Goal: Task Accomplishment & Management: Manage account settings

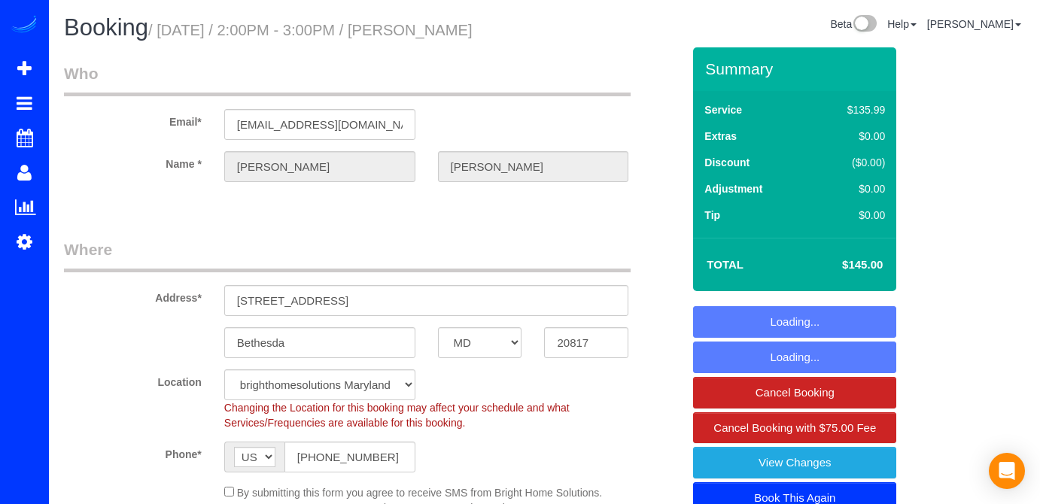
select select "MD"
select select "string:fspay-ea78fac0-3190-4ffe-8e6c-363aaa61f3a8"
select select "2"
select select "object:797"
select select "spot1"
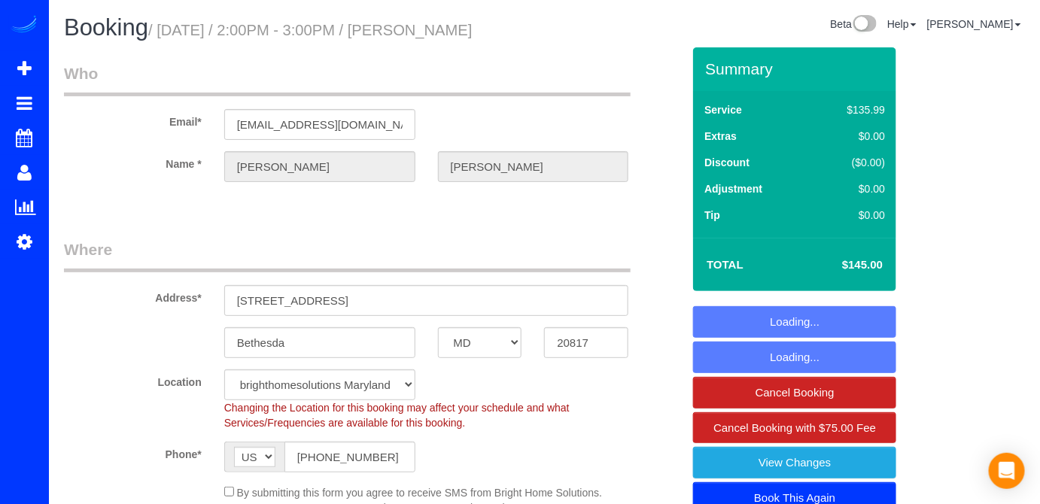
select select "2"
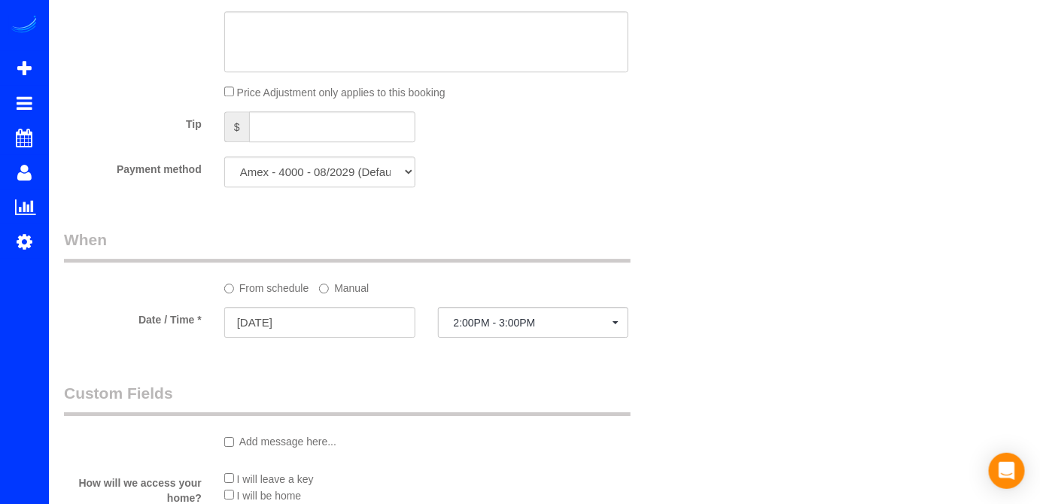
scroll to position [1437, 0]
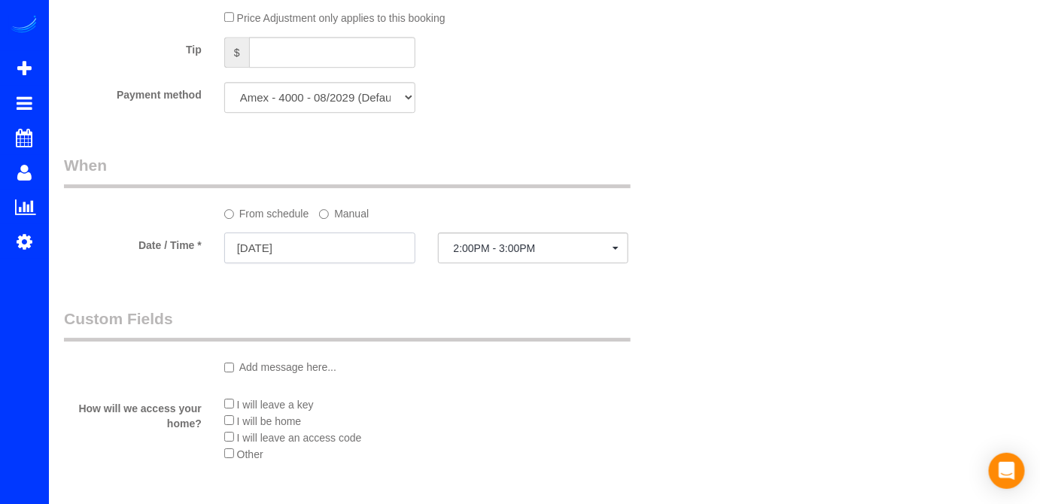
click at [317, 255] on input "[DATE]" at bounding box center [319, 248] width 191 height 31
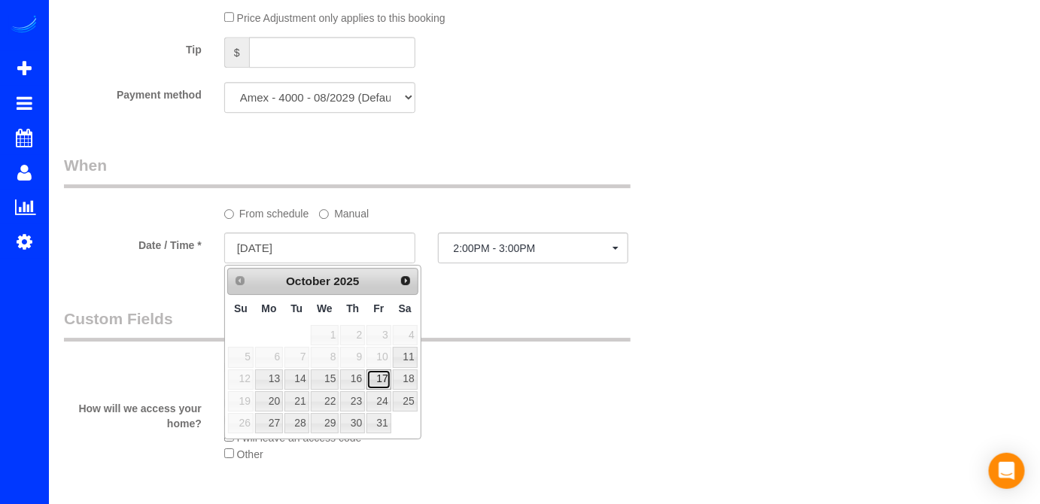
click at [384, 375] on link "17" at bounding box center [379, 380] width 24 height 20
type input "[DATE]"
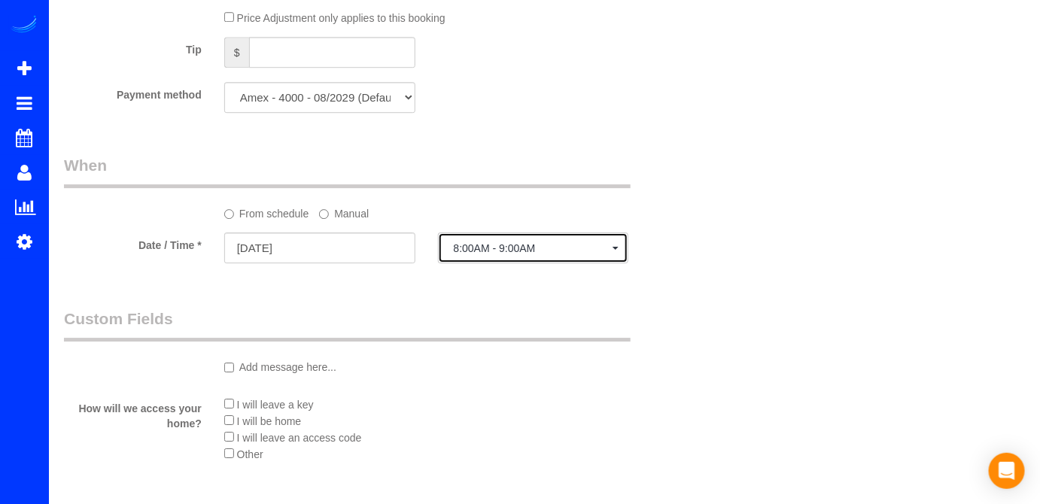
click at [508, 245] on span "8:00AM - 9:00AM" at bounding box center [534, 248] width 160 height 12
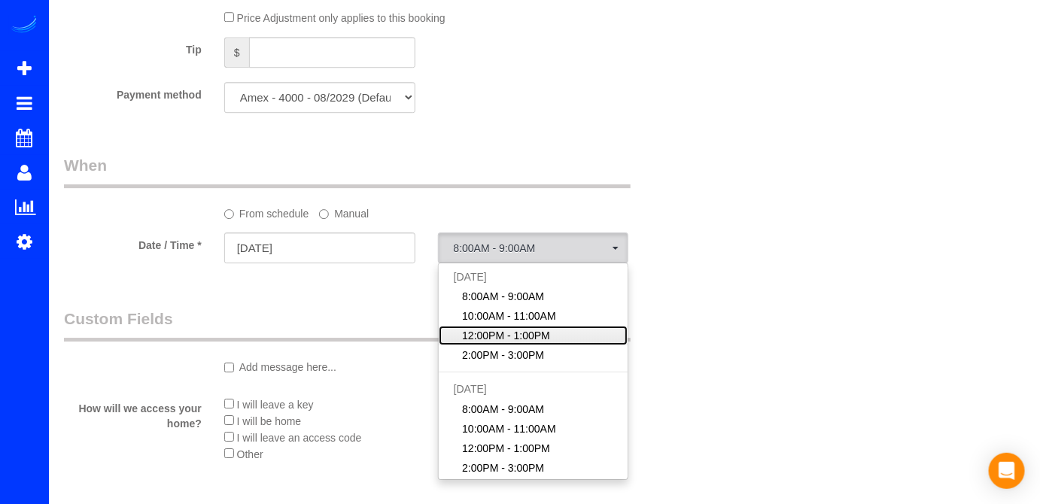
click at [537, 334] on span "12:00PM - 1:00PM" at bounding box center [506, 335] width 88 height 15
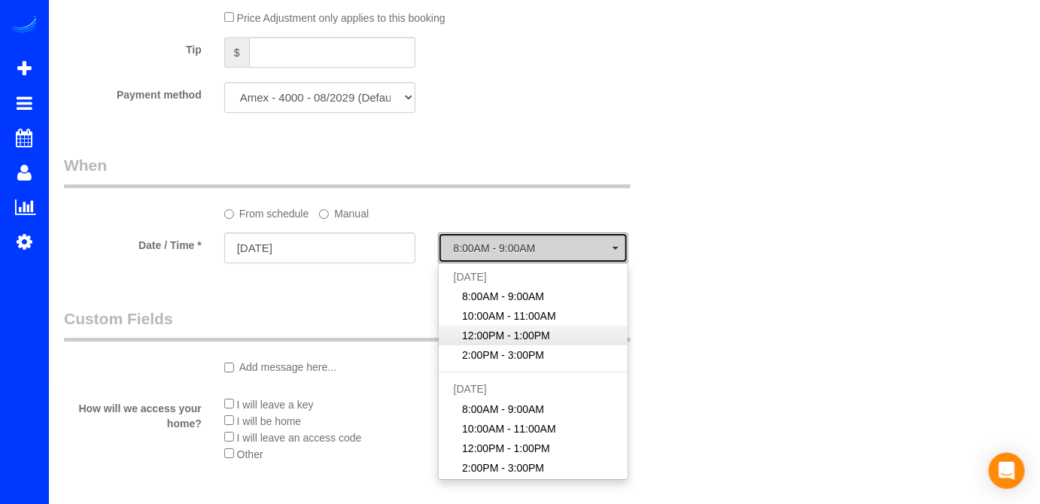
select select "spot15"
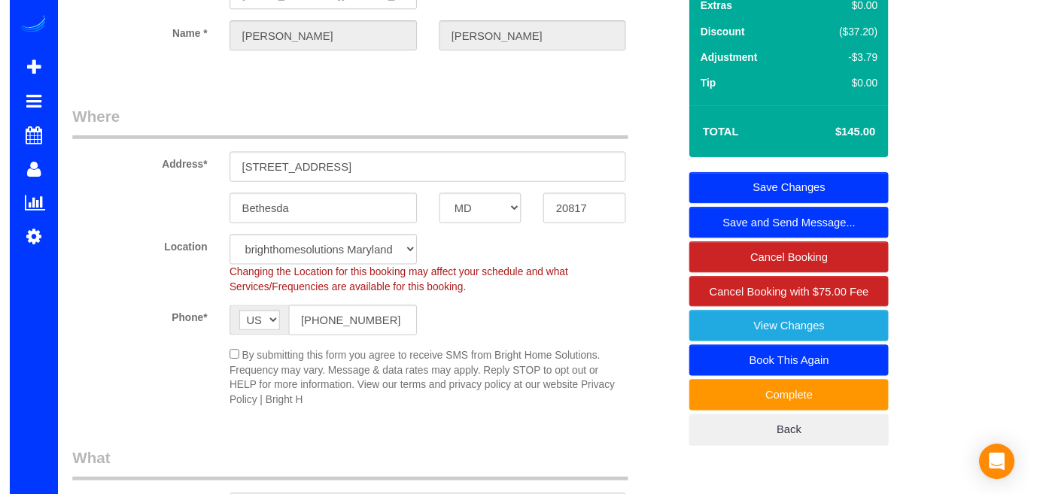
scroll to position [0, 0]
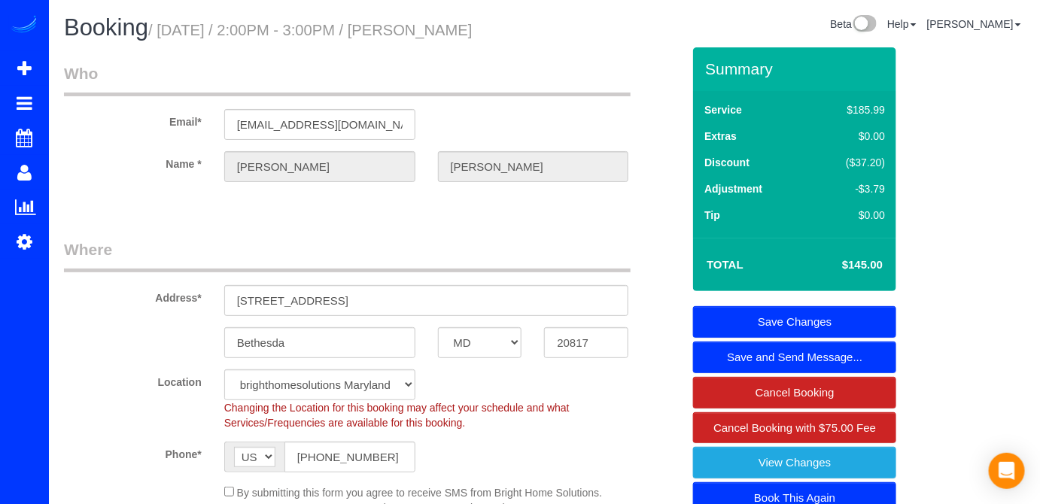
click at [851, 321] on link "Save Changes" at bounding box center [794, 322] width 203 height 32
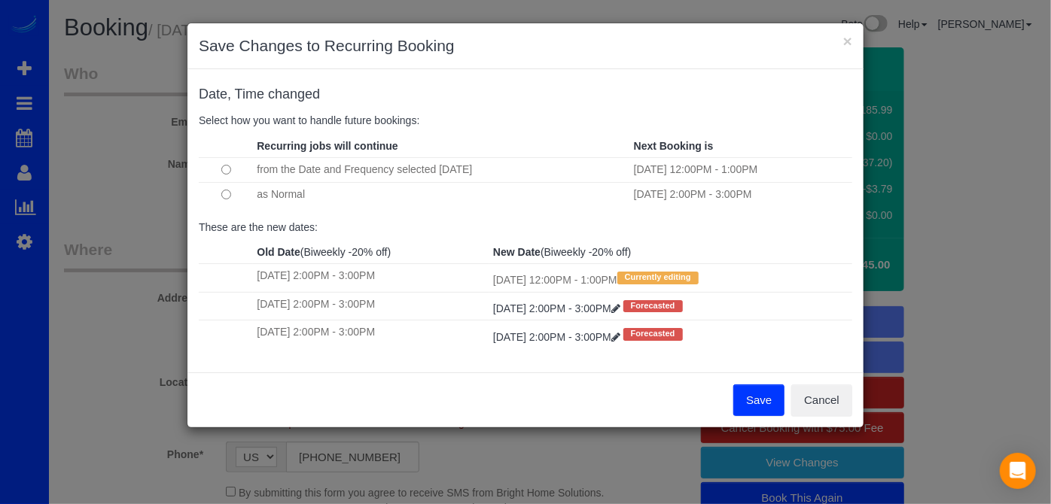
click at [762, 403] on button "Save" at bounding box center [758, 401] width 51 height 32
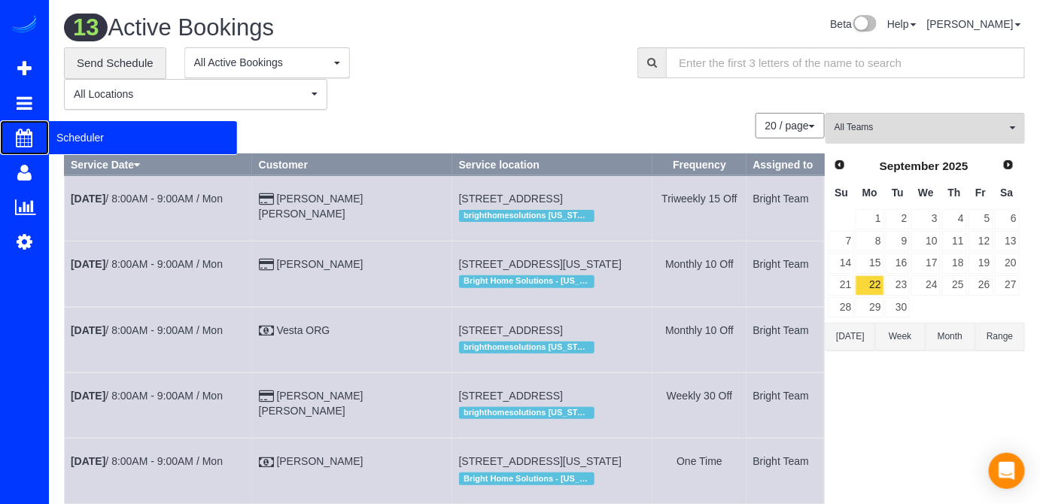
click at [82, 135] on span "Scheduler" at bounding box center [143, 137] width 188 height 35
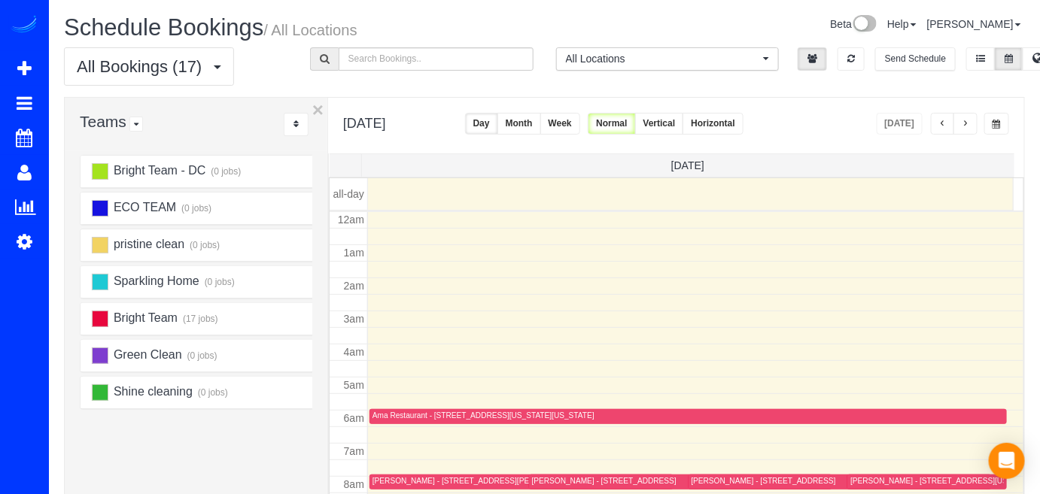
click at [966, 126] on span "button" at bounding box center [966, 124] width 8 height 9
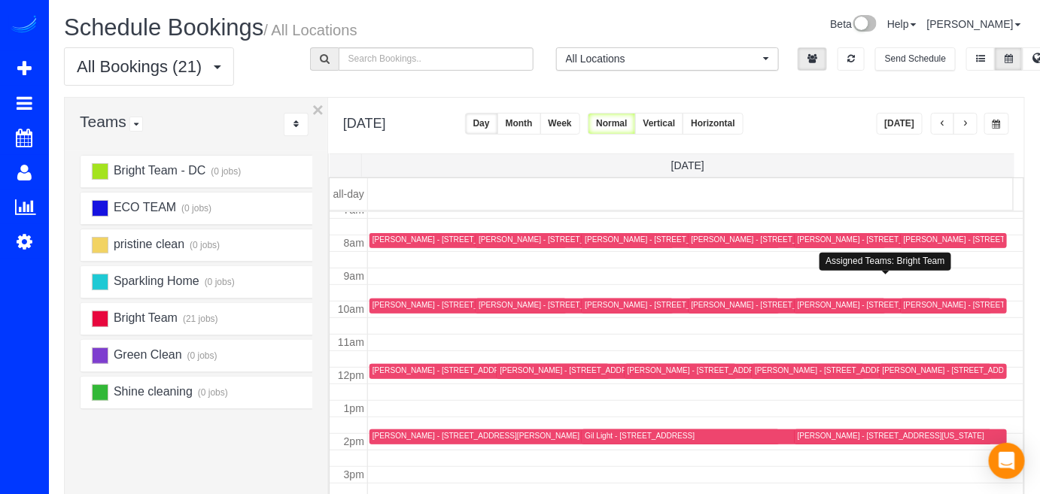
scroll to position [265, 0]
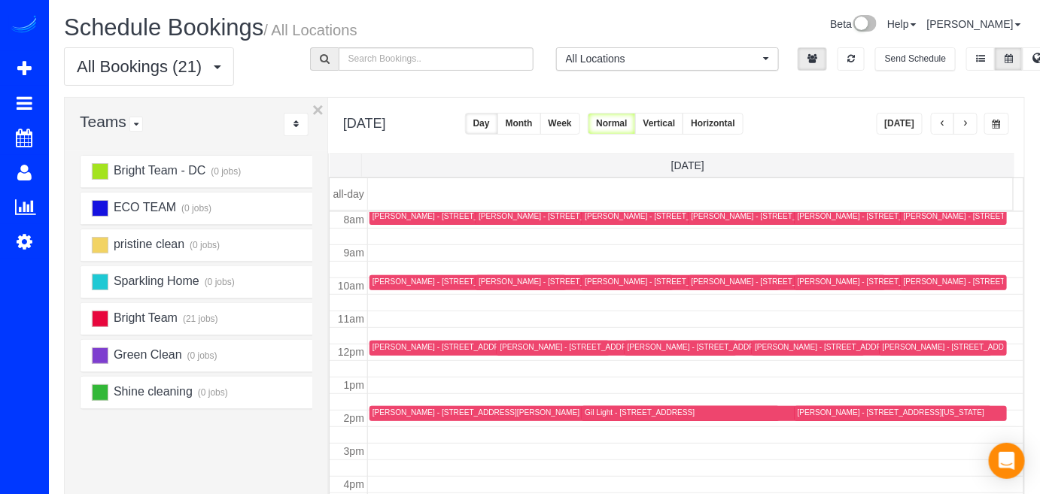
click at [951, 122] on button "button" at bounding box center [943, 124] width 24 height 22
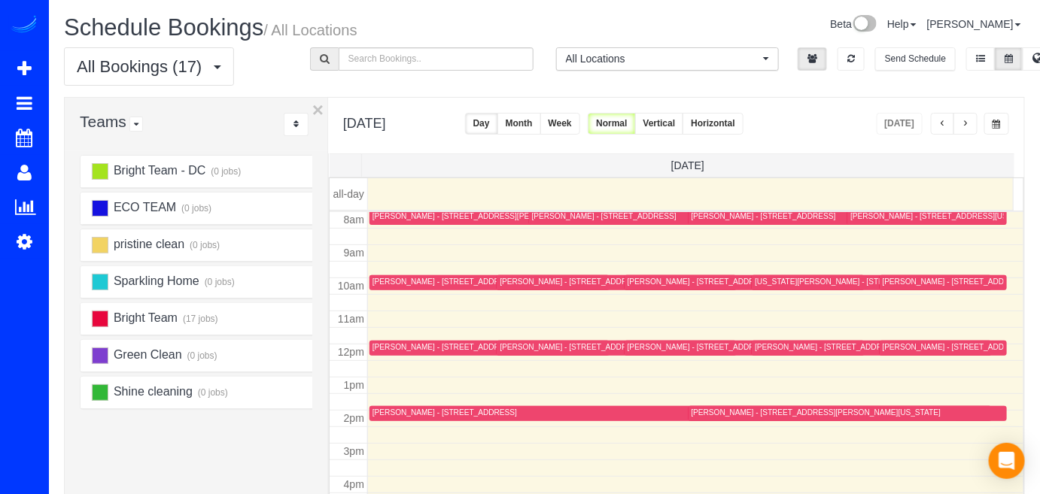
scroll to position [196, 0]
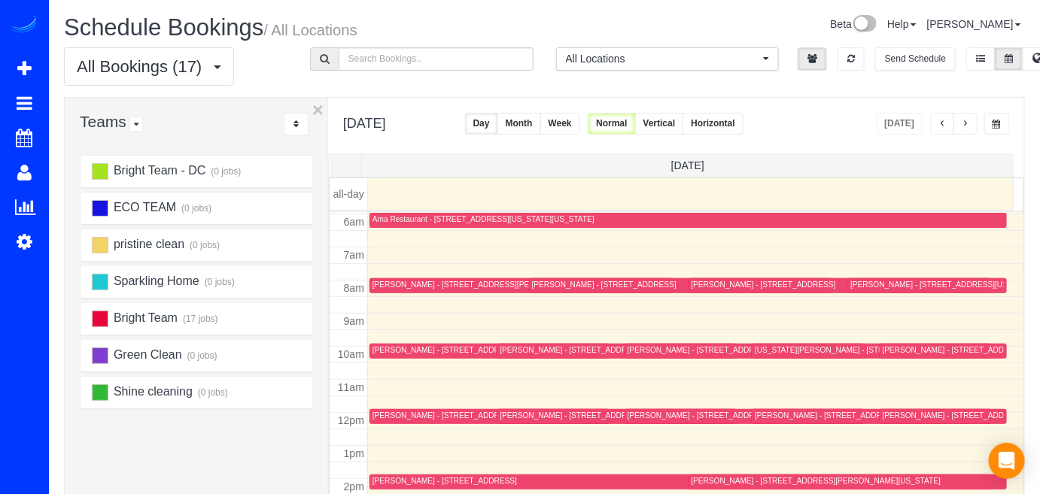
click at [975, 124] on button "button" at bounding box center [966, 124] width 24 height 22
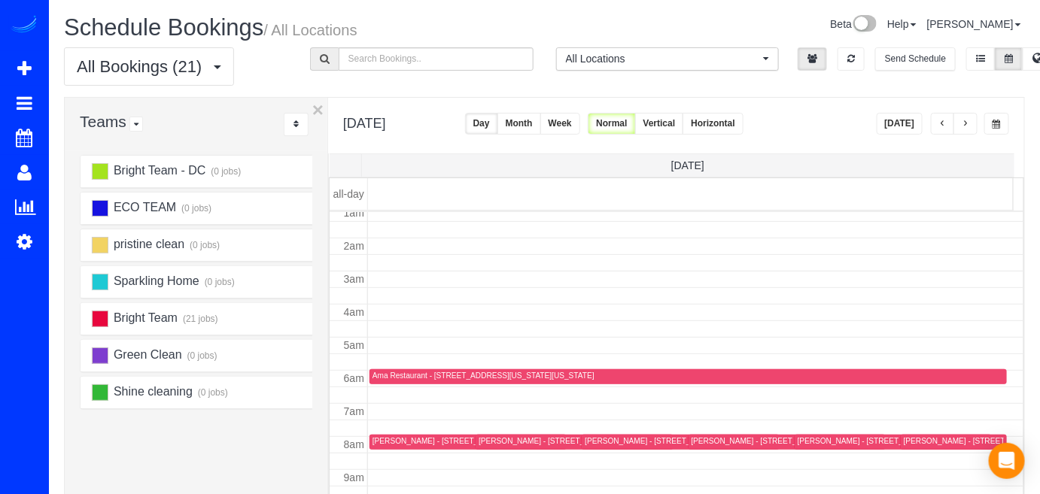
scroll to position [23, 0]
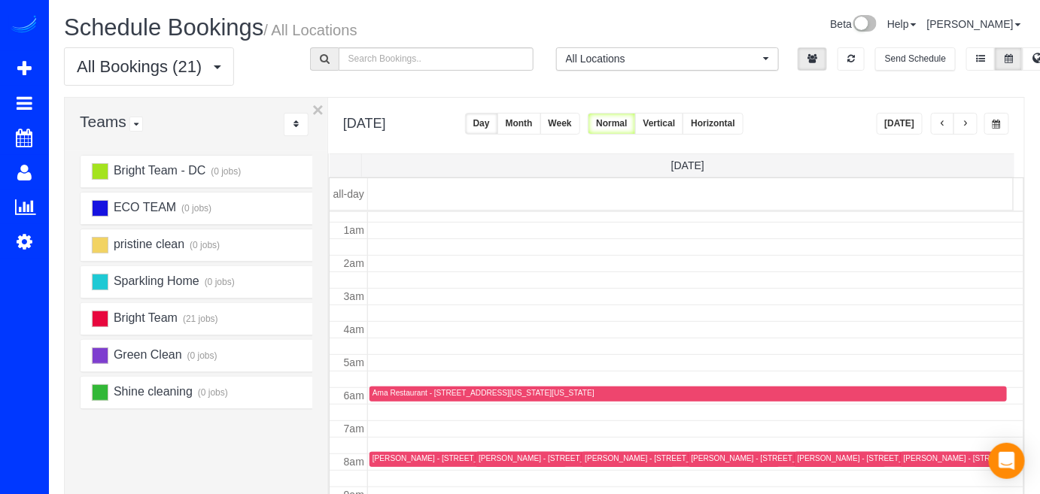
click at [955, 122] on button "button" at bounding box center [966, 124] width 24 height 22
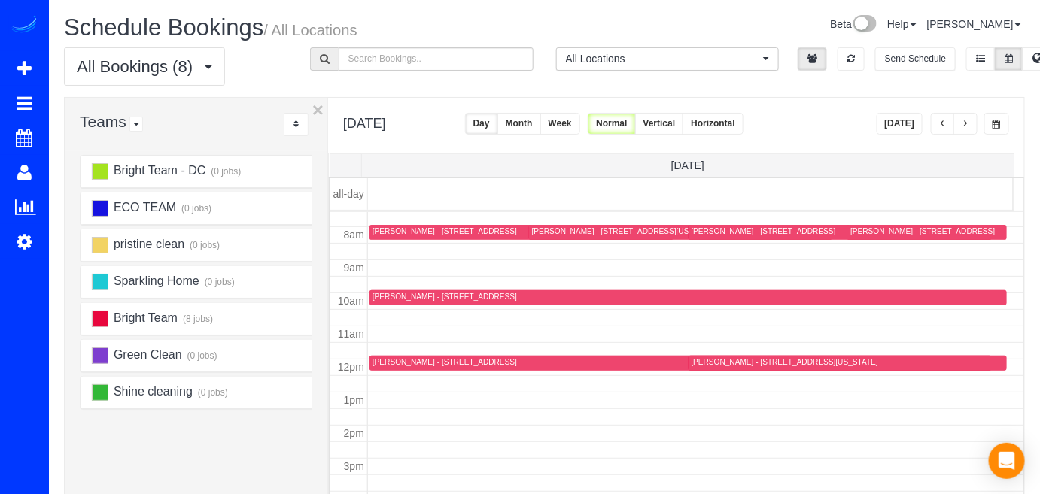
scroll to position [160, 0]
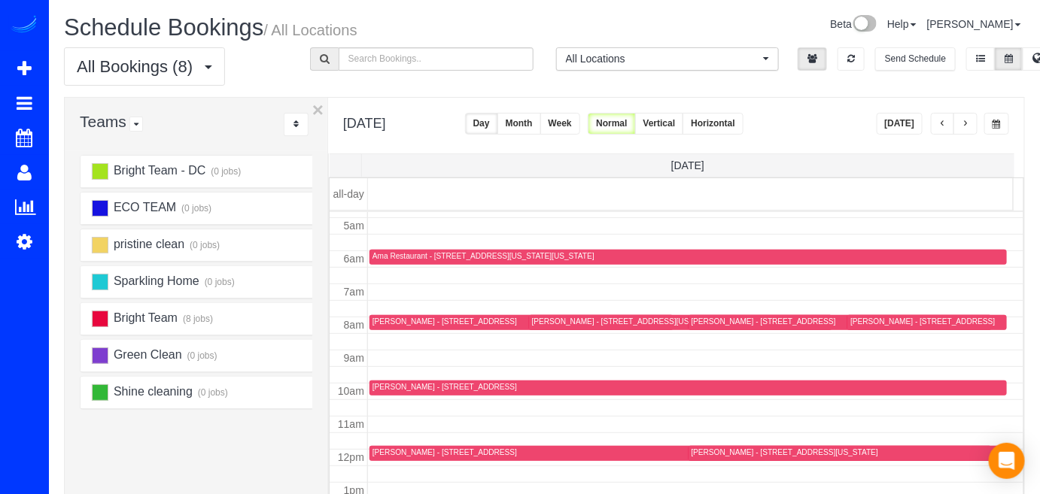
click at [960, 125] on button "button" at bounding box center [966, 124] width 24 height 22
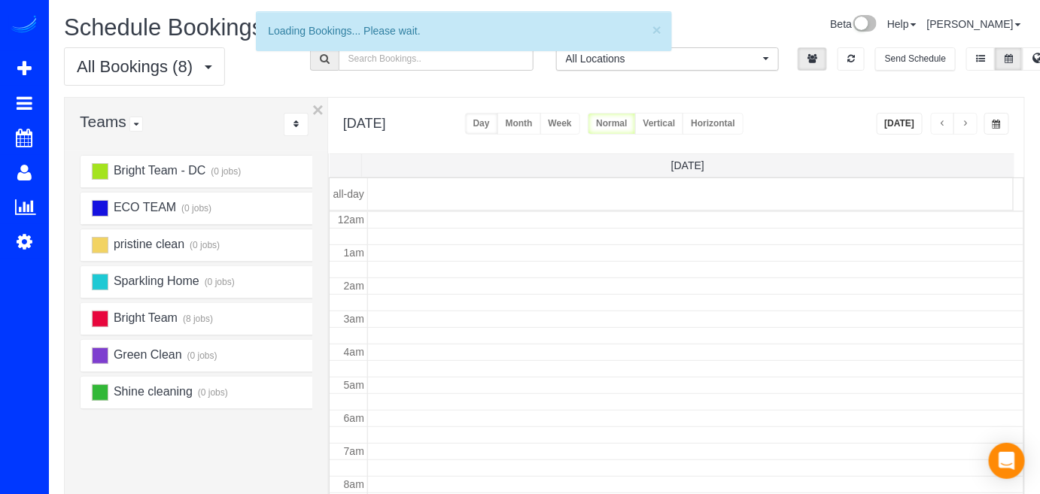
scroll to position [196, 0]
click at [963, 124] on span "button" at bounding box center [966, 124] width 8 height 9
click at [967, 123] on span "button" at bounding box center [966, 124] width 8 height 9
click at [969, 123] on span "button" at bounding box center [966, 124] width 8 height 9
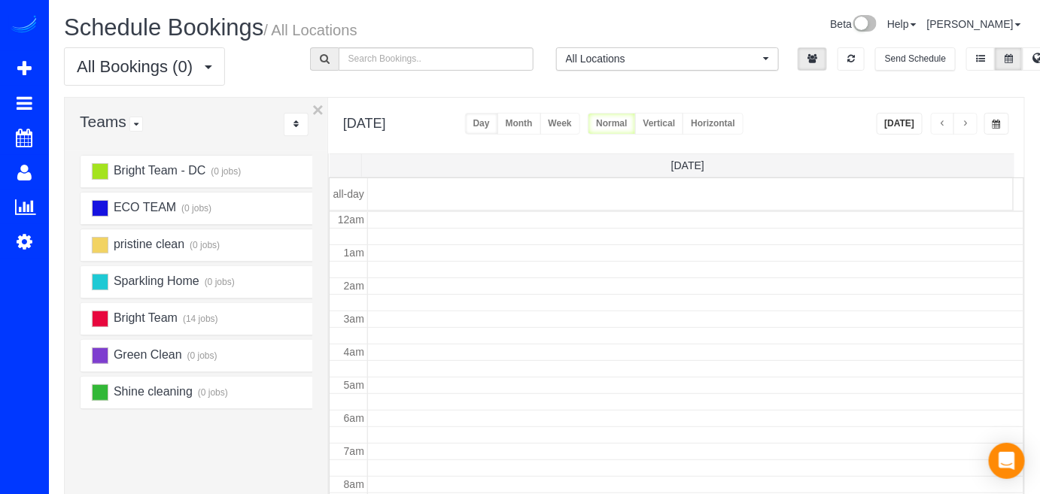
click at [969, 123] on span "button" at bounding box center [966, 124] width 8 height 9
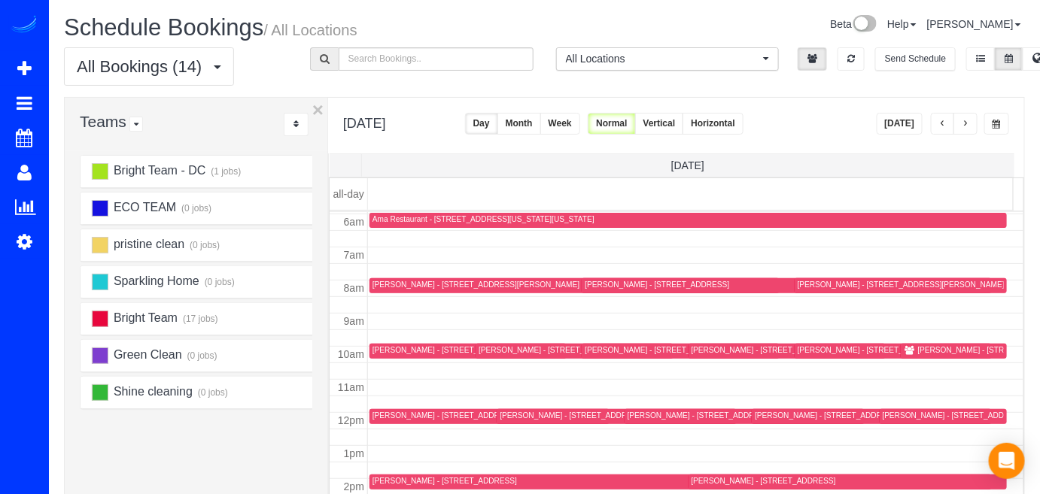
click at [969, 123] on span "button" at bounding box center [966, 124] width 8 height 9
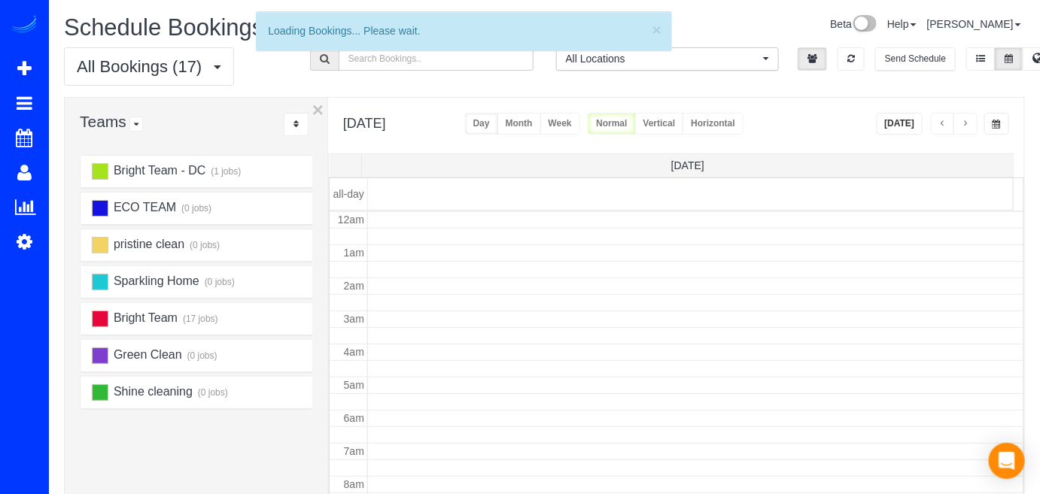
click at [969, 123] on span "button" at bounding box center [966, 124] width 8 height 9
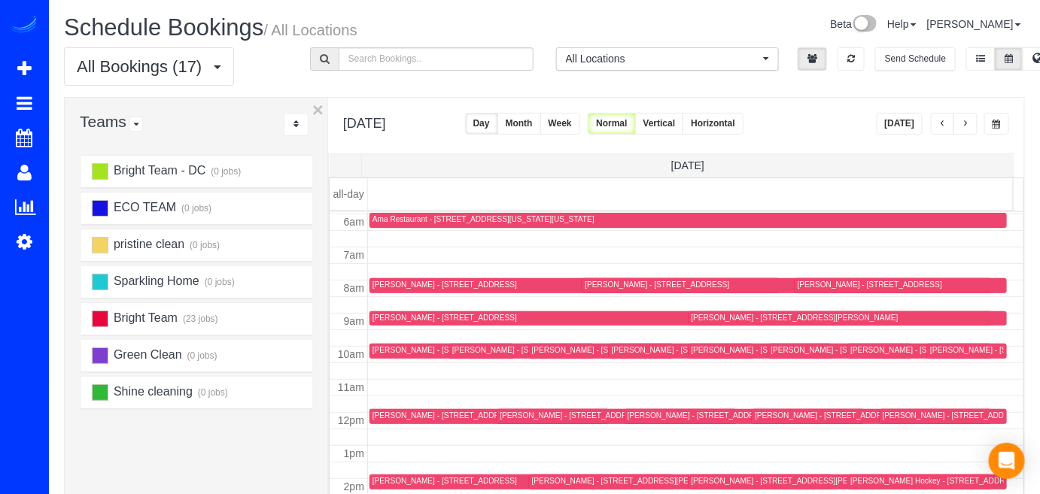
click at [969, 123] on span "button" at bounding box center [966, 124] width 8 height 9
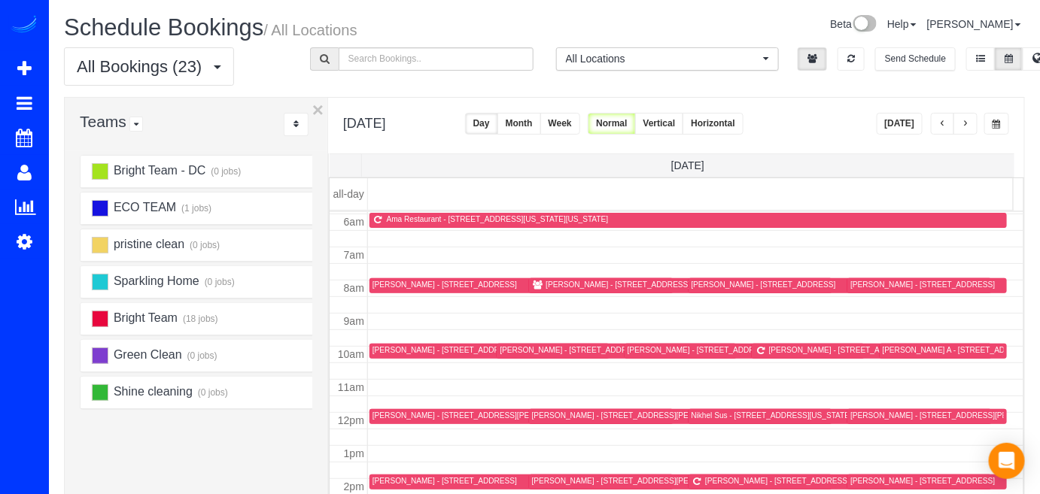
click at [969, 123] on span "button" at bounding box center [966, 124] width 8 height 9
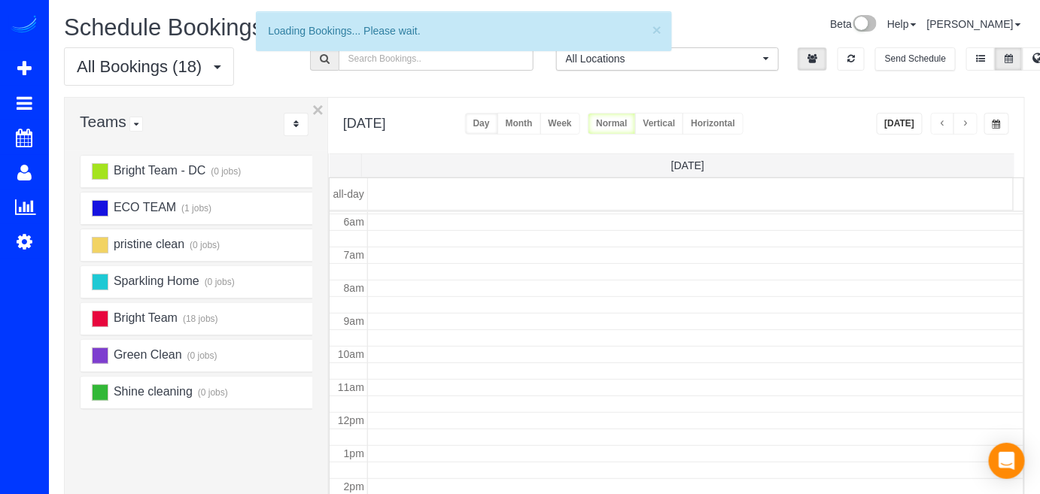
click at [969, 123] on span "button" at bounding box center [966, 124] width 8 height 9
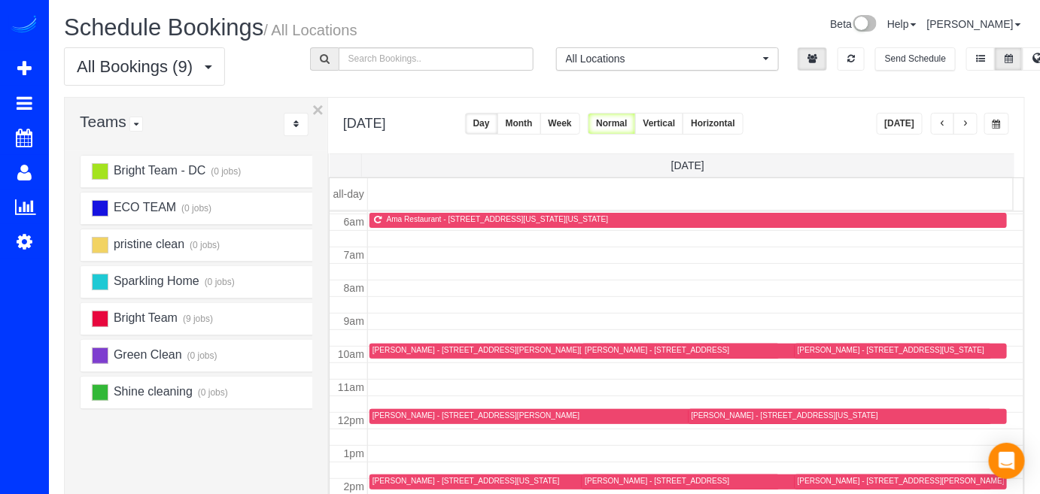
click at [969, 123] on span "button" at bounding box center [966, 124] width 8 height 9
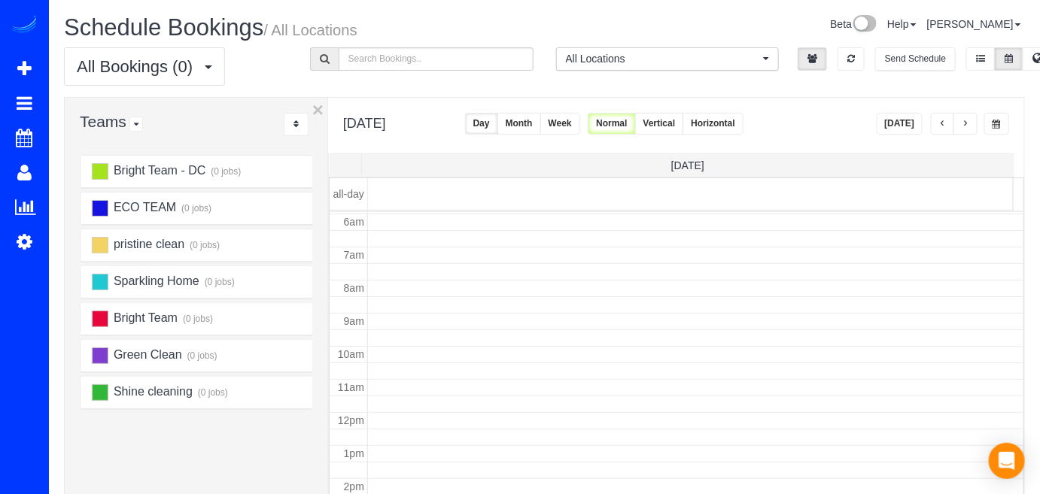
click at [951, 123] on button "button" at bounding box center [943, 124] width 24 height 22
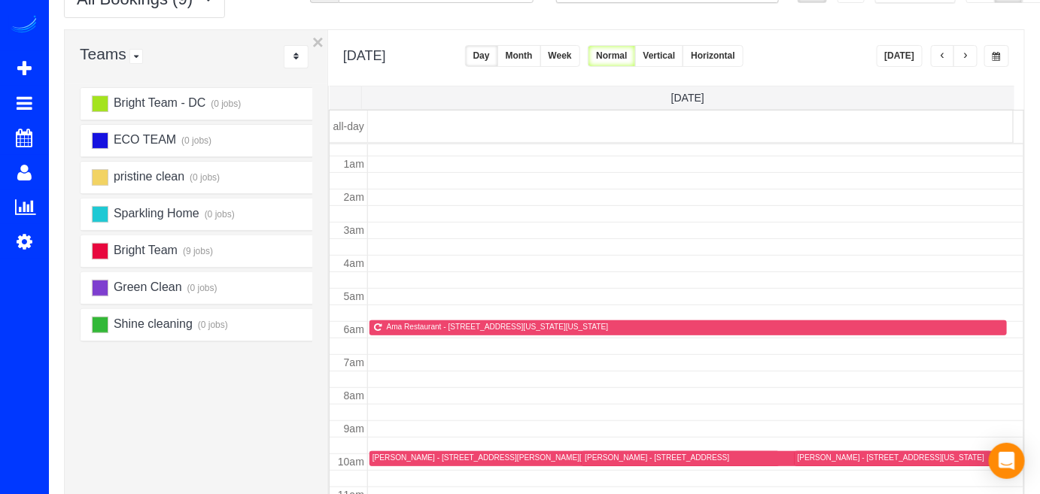
scroll to position [0, 0]
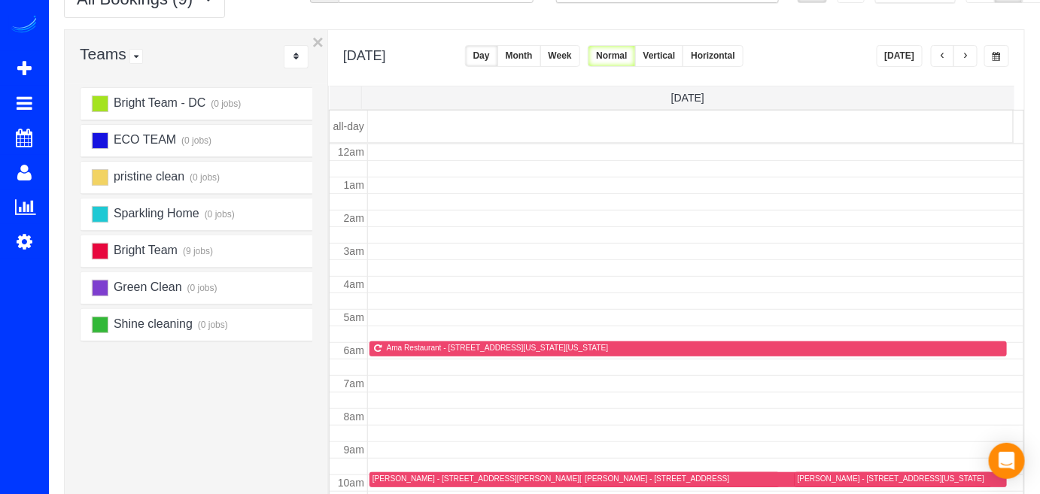
click at [903, 62] on button "[DATE]" at bounding box center [900, 56] width 47 height 22
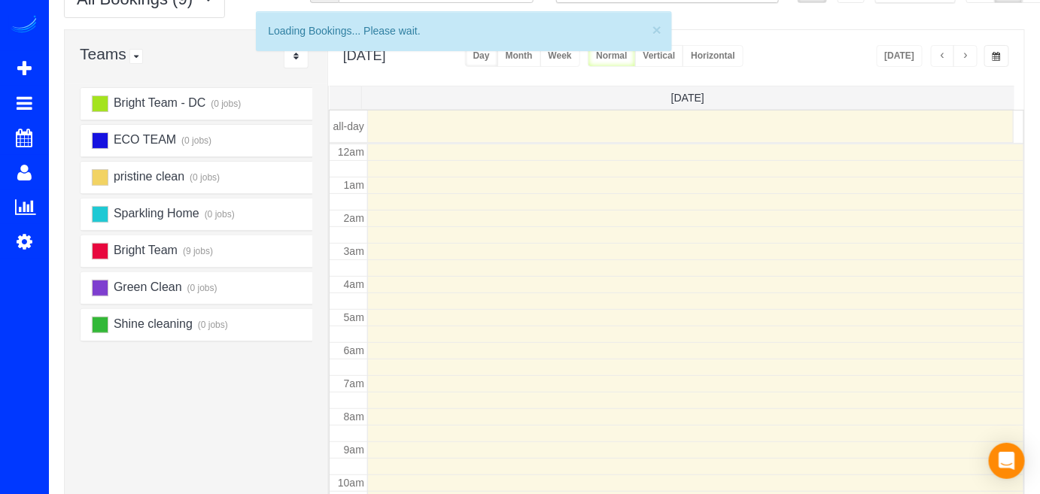
scroll to position [196, 0]
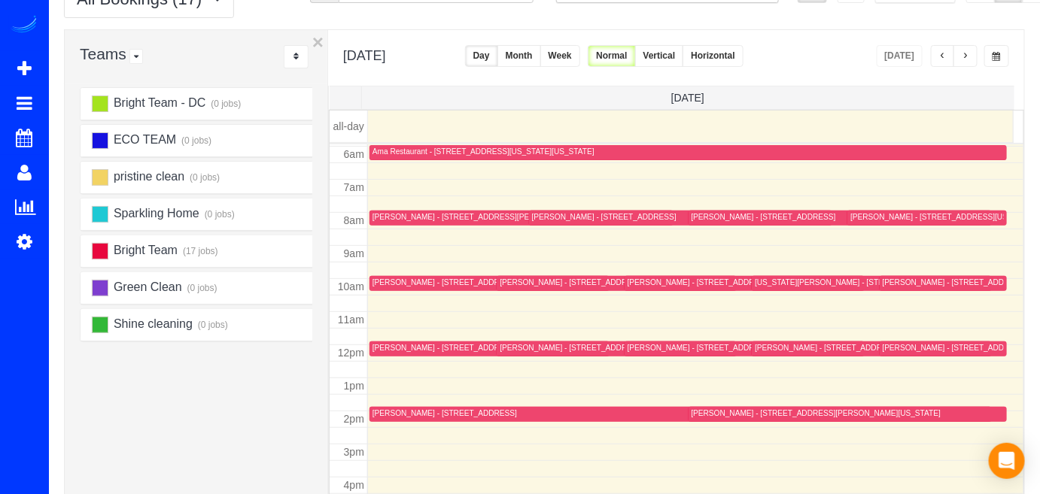
click at [388, 409] on div "[PERSON_NAME] - [STREET_ADDRESS]" at bounding box center [445, 414] width 144 height 10
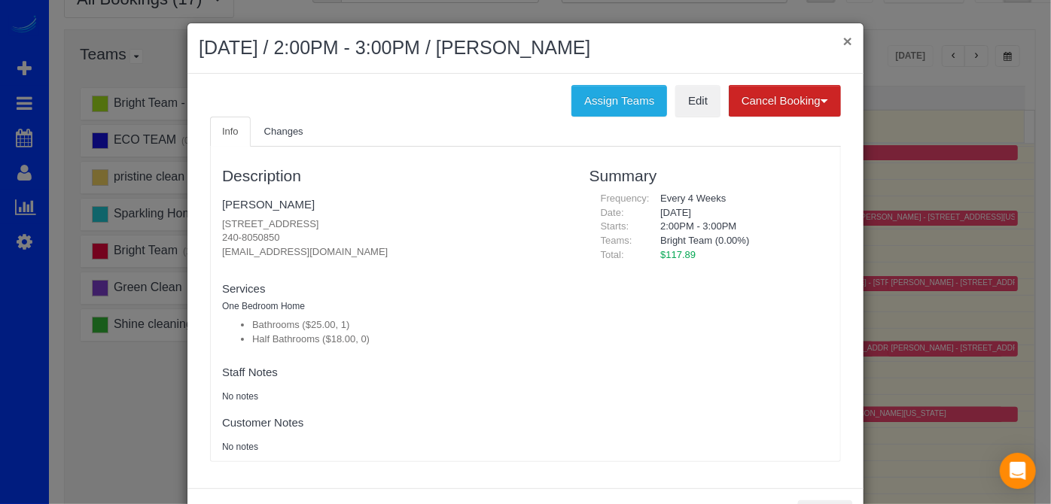
click at [843, 42] on button "×" at bounding box center [847, 41] width 9 height 16
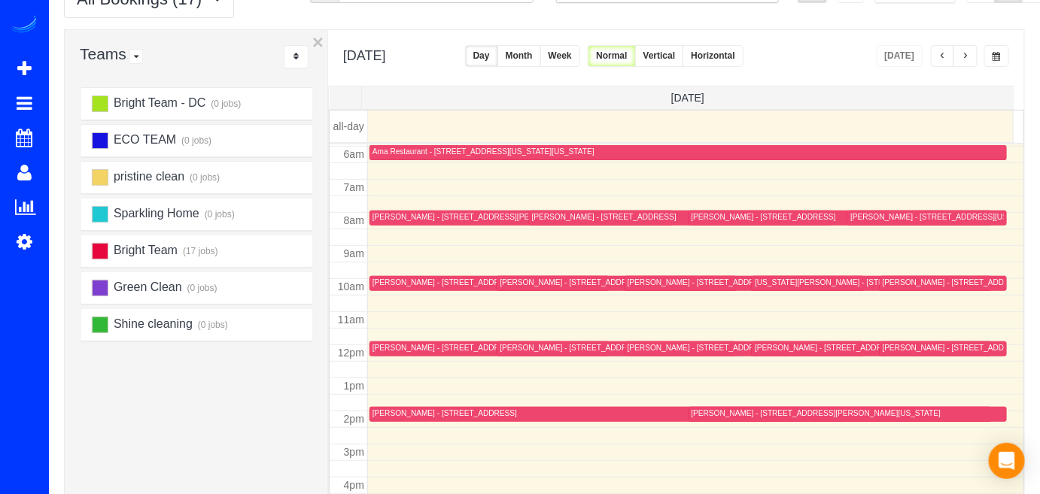
click at [965, 56] on span "button" at bounding box center [966, 56] width 8 height 9
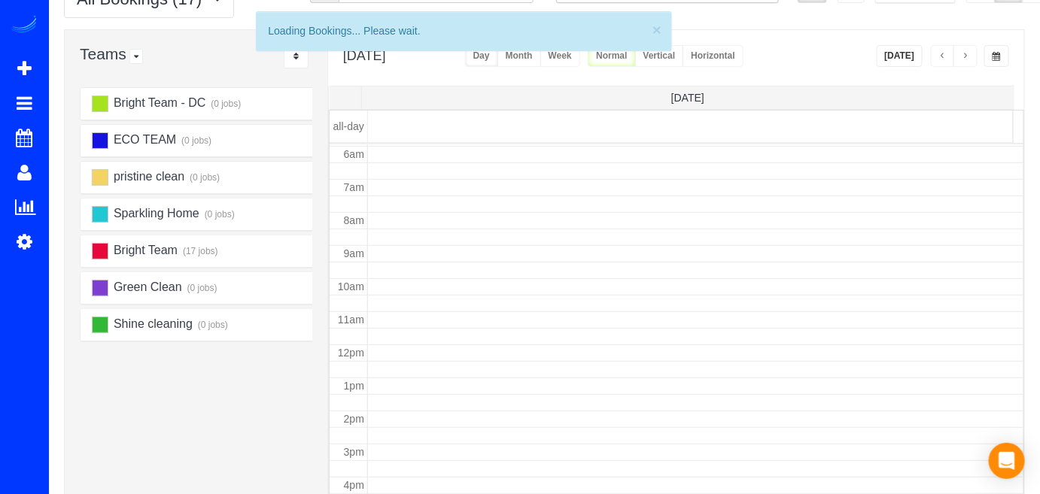
click at [965, 56] on span "button" at bounding box center [966, 56] width 8 height 9
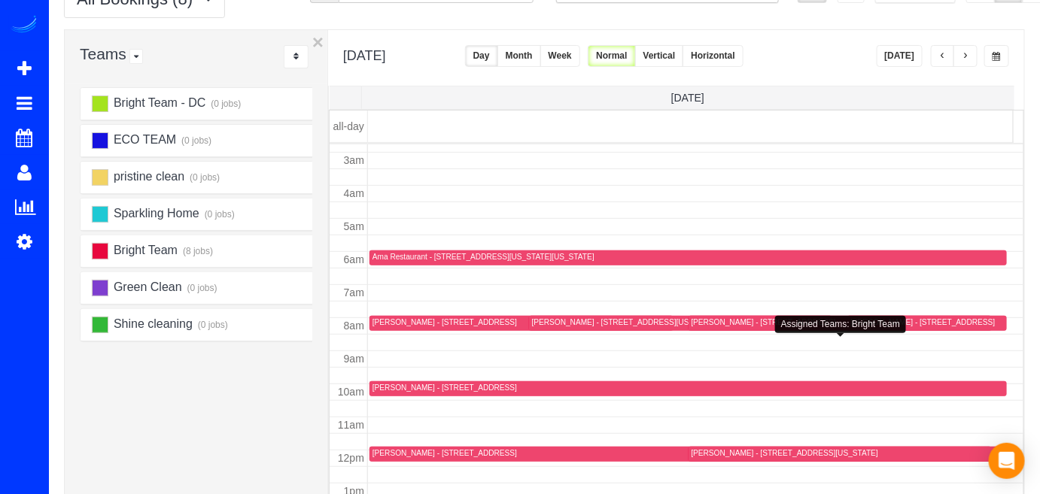
scroll to position [0, 0]
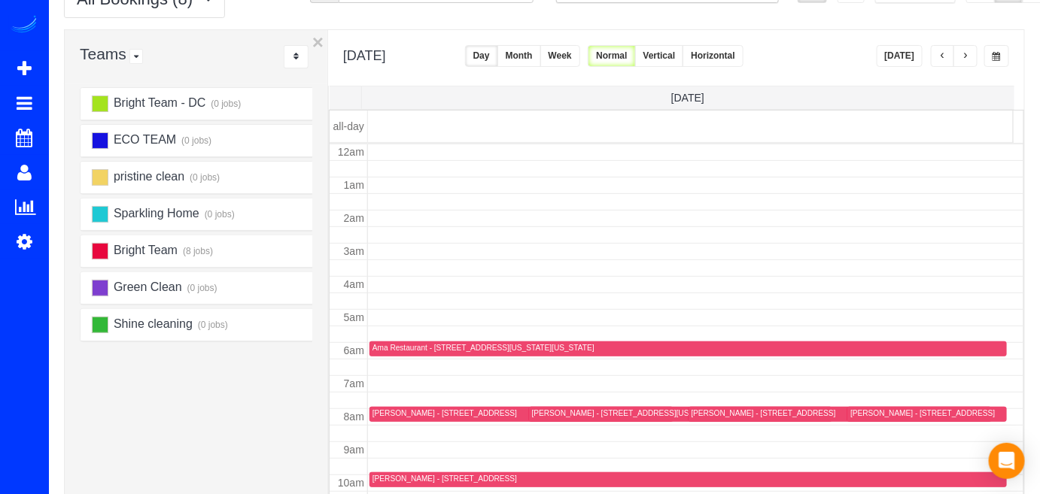
click at [943, 48] on button "button" at bounding box center [943, 56] width 24 height 22
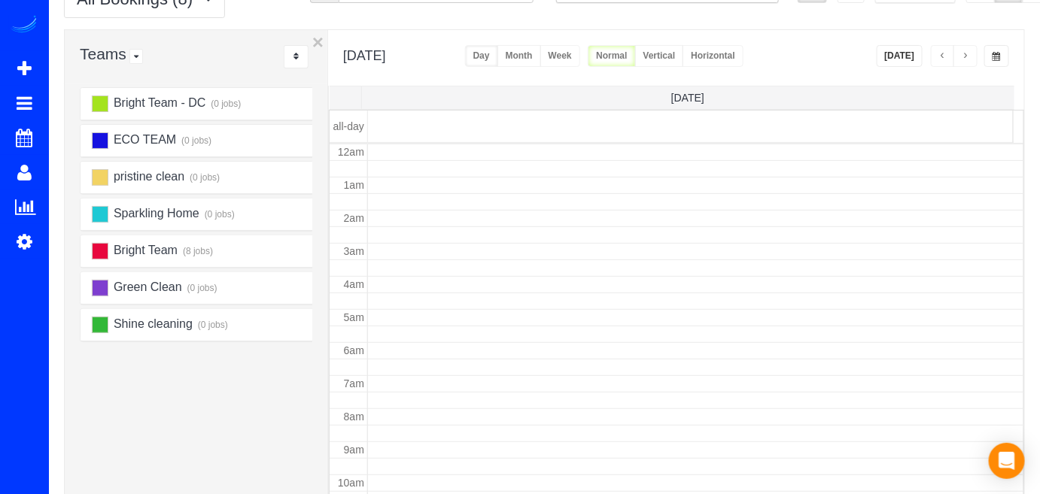
scroll to position [196, 0]
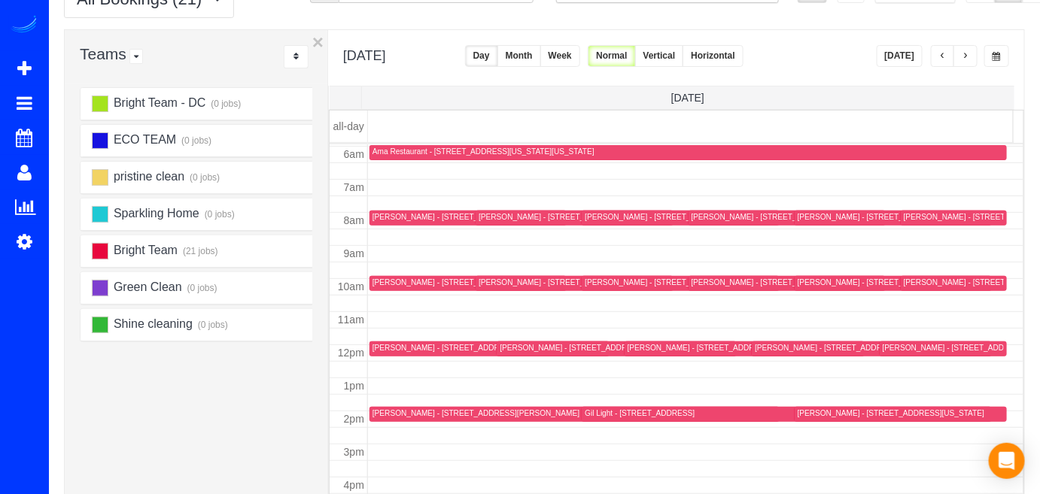
click at [943, 50] on button "button" at bounding box center [943, 56] width 24 height 22
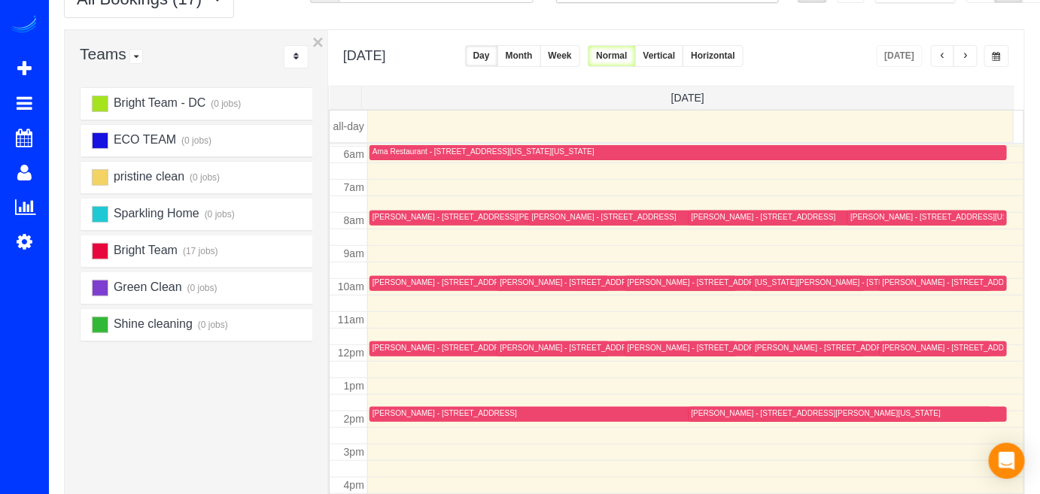
click at [393, 410] on div "[PERSON_NAME] - [STREET_ADDRESS]" at bounding box center [445, 414] width 144 height 10
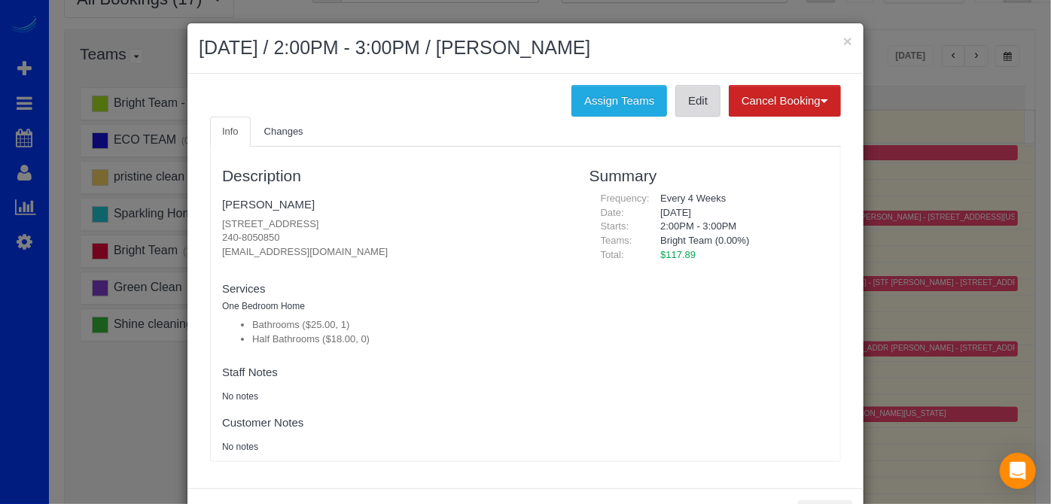
click at [683, 93] on link "Edit" at bounding box center [697, 101] width 45 height 32
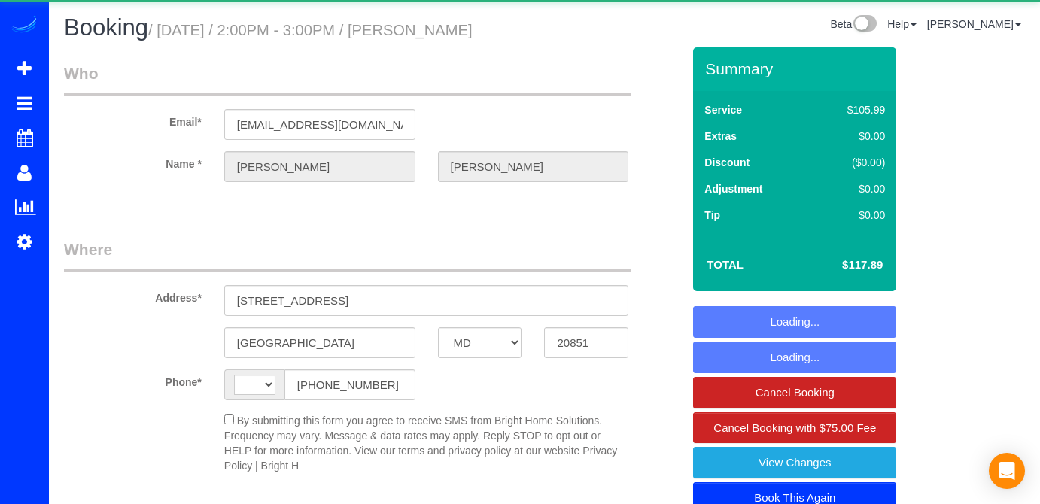
select select "MD"
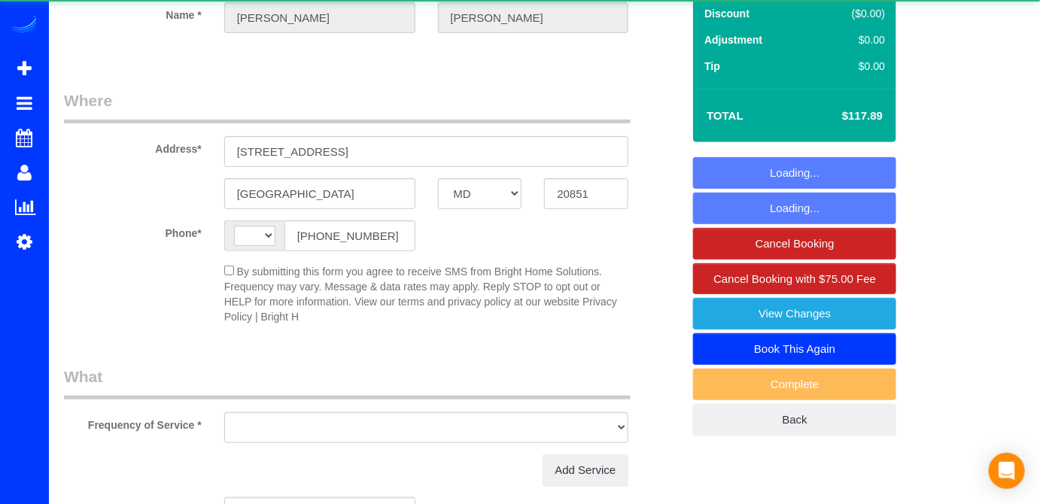
select select "string:[GEOGRAPHIC_DATA]"
select select "object:794"
select select "string:fspay-580ea835-4031-456b-b572-0542f926c11f"
select select "spot1"
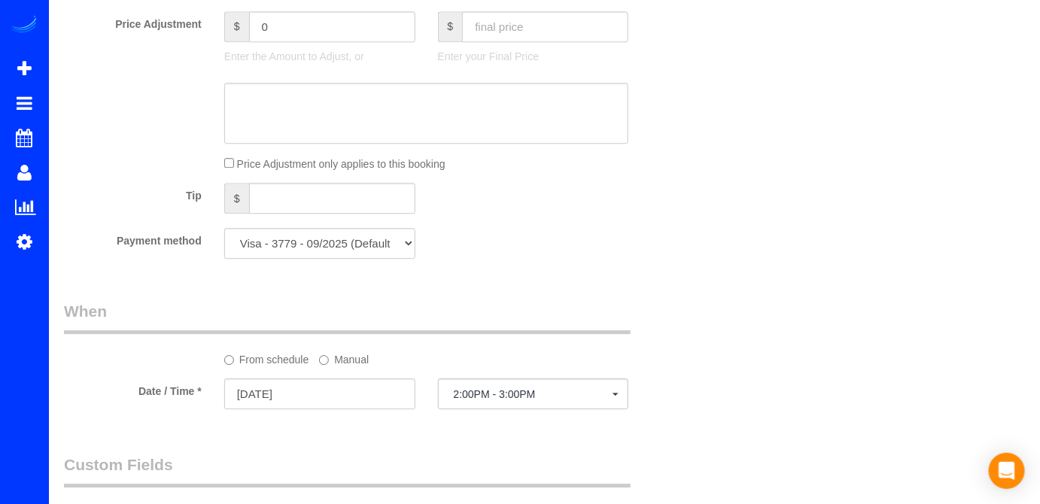
scroll to position [1437, 0]
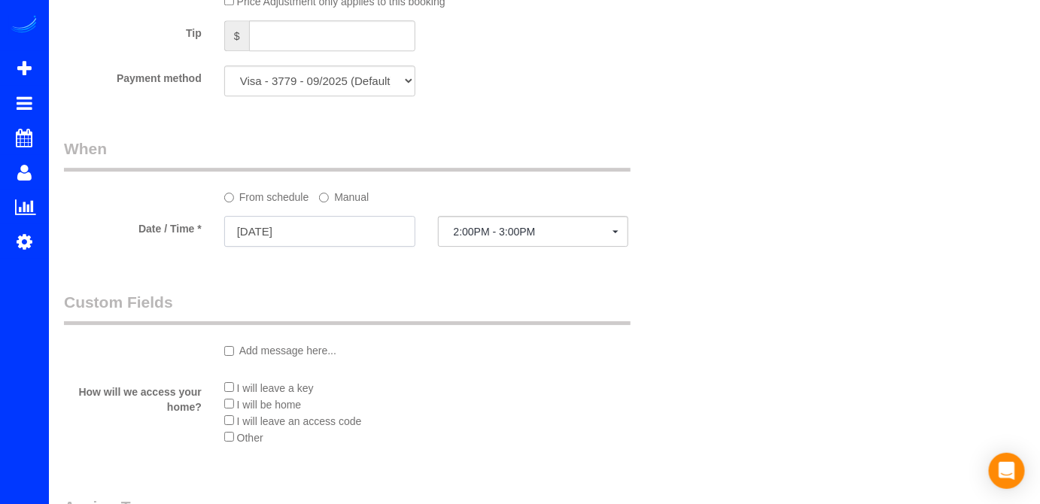
click at [306, 224] on input "[DATE]" at bounding box center [319, 231] width 191 height 31
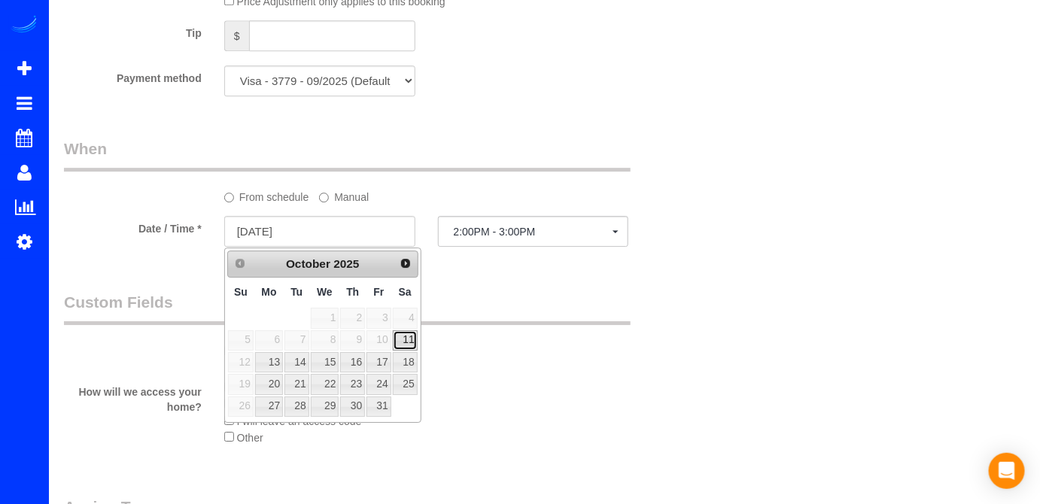
click at [415, 342] on link "11" at bounding box center [405, 340] width 25 height 20
type input "10/11/2025"
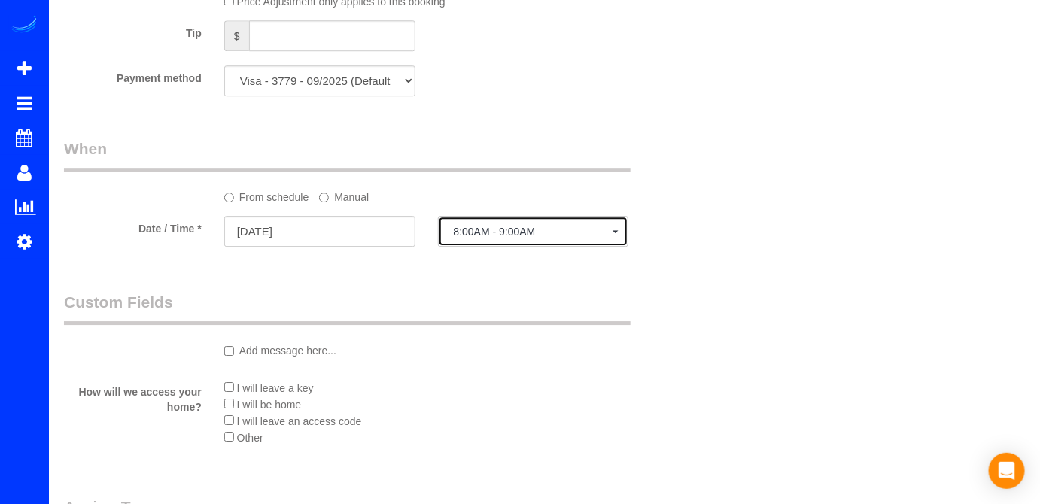
click at [580, 219] on button "8:00AM - 9:00AM" at bounding box center [533, 231] width 191 height 31
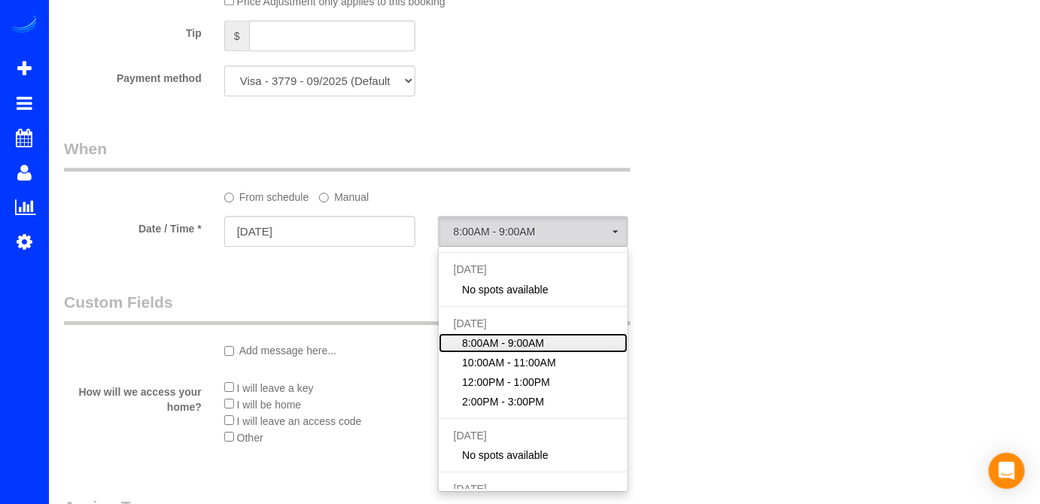
scroll to position [68, 0]
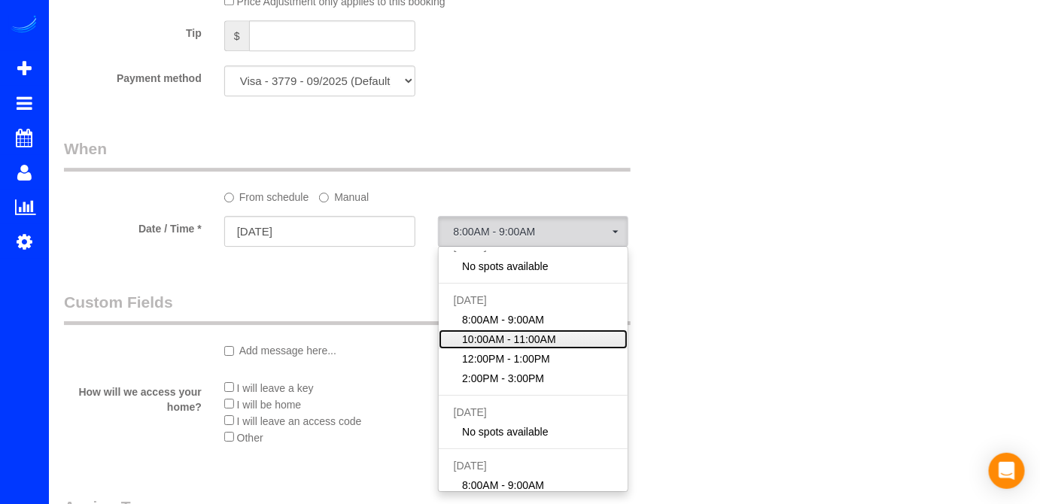
click at [561, 340] on link "10:00AM - 11:00AM" at bounding box center [534, 340] width 190 height 20
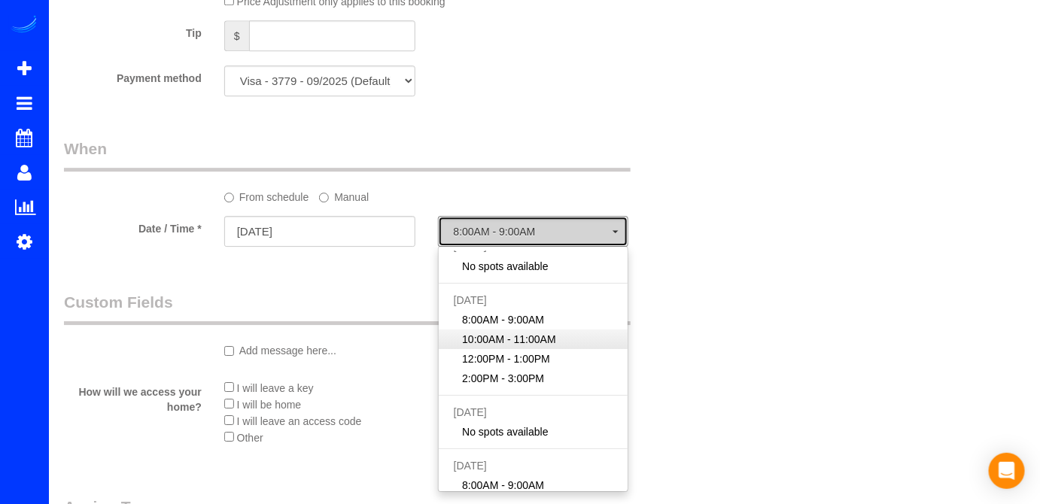
select select "spot4"
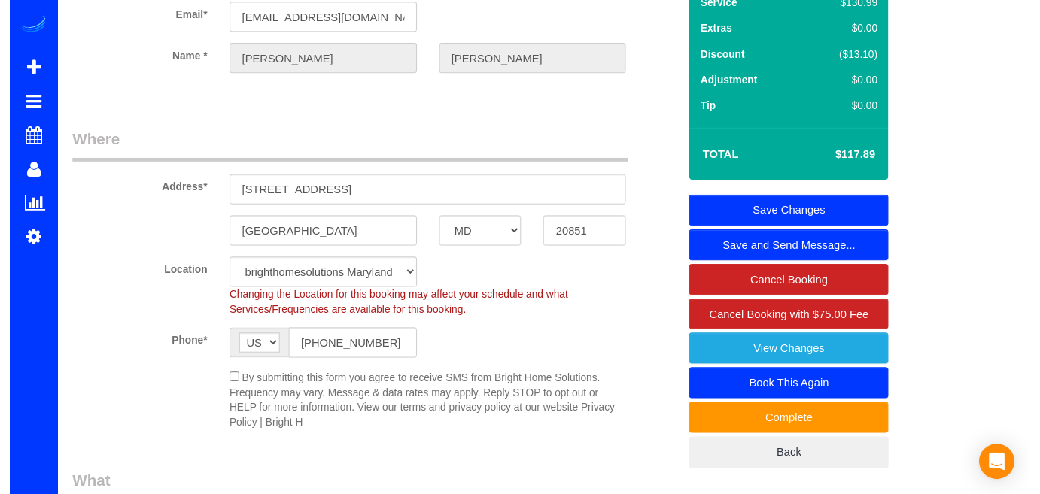
scroll to position [0, 0]
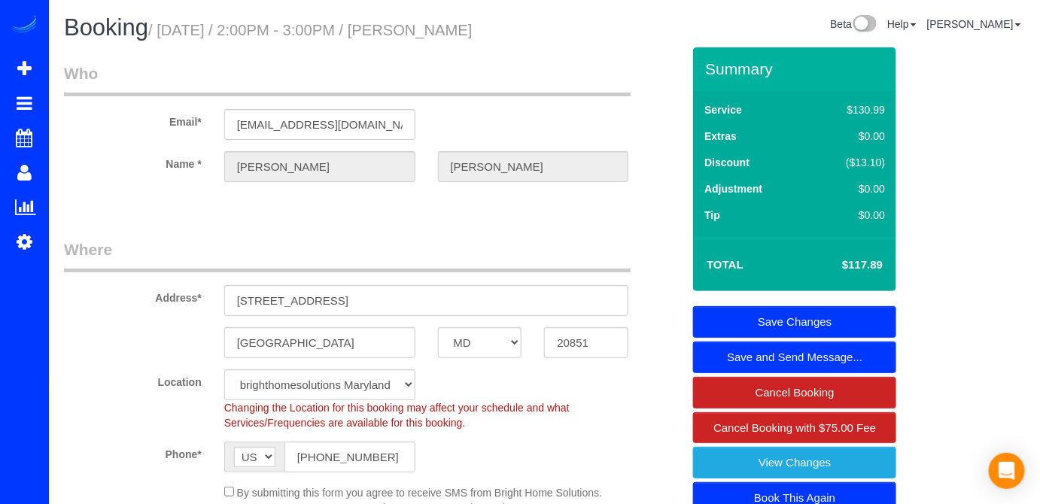
click at [805, 322] on link "Save Changes" at bounding box center [794, 322] width 203 height 32
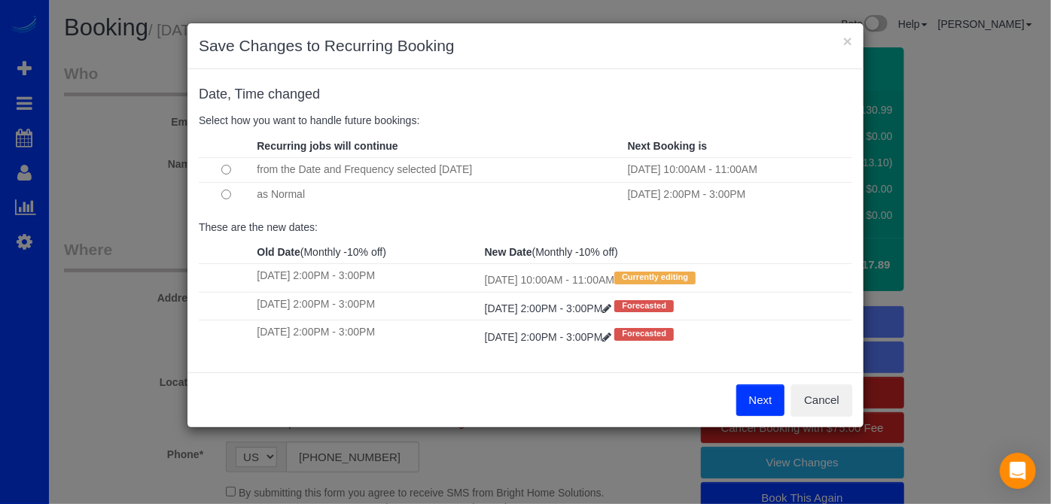
click at [753, 407] on button "Next" at bounding box center [760, 401] width 49 height 32
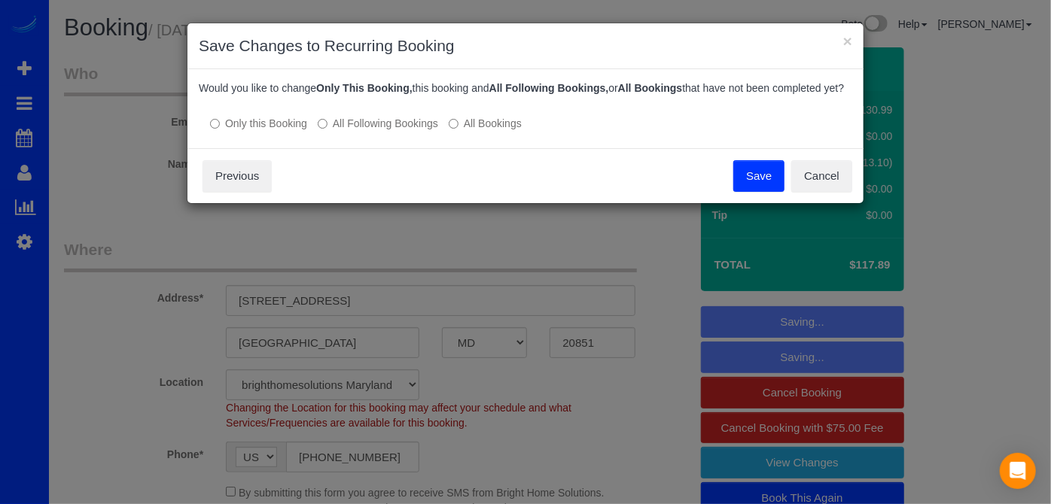
click at [753, 187] on button "Save" at bounding box center [758, 176] width 51 height 32
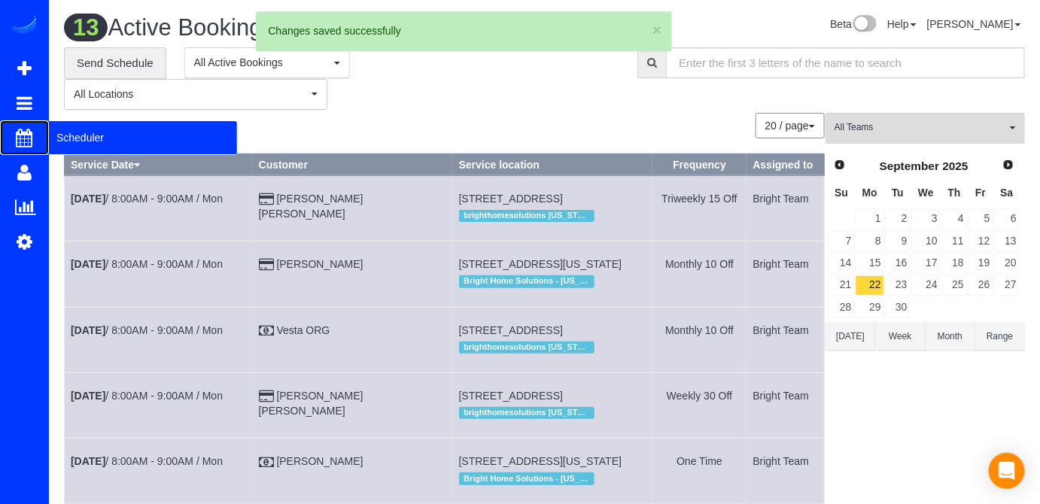
click at [60, 130] on span "Scheduler" at bounding box center [143, 137] width 188 height 35
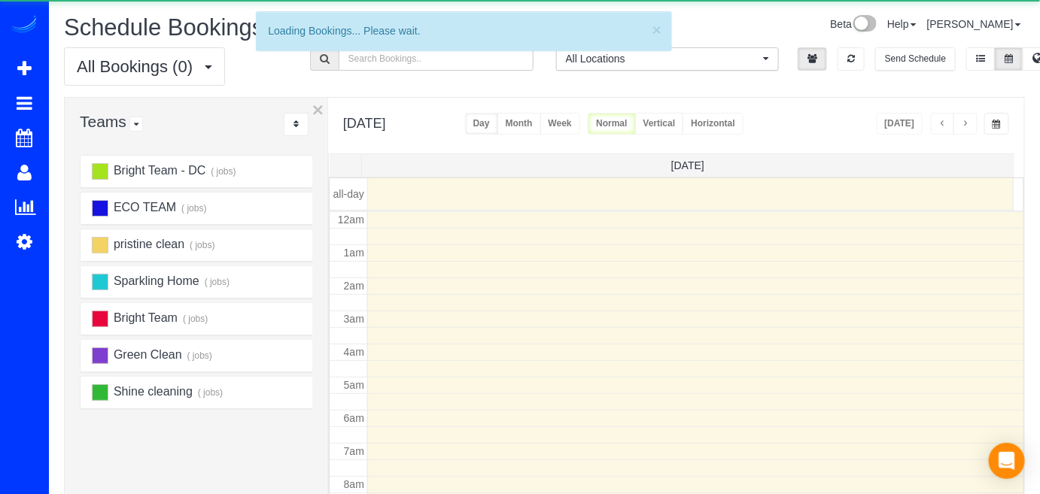
scroll to position [196, 0]
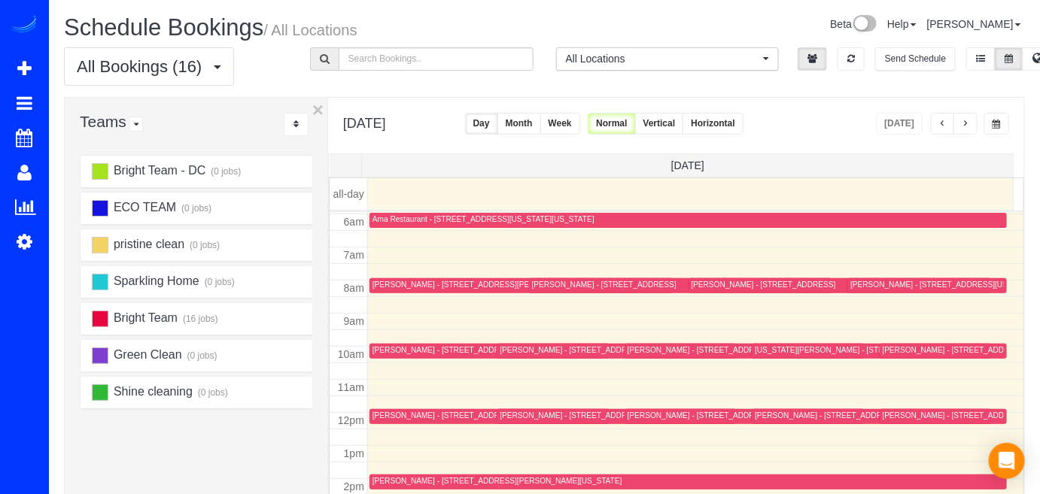
click at [963, 125] on span "button" at bounding box center [966, 124] width 8 height 9
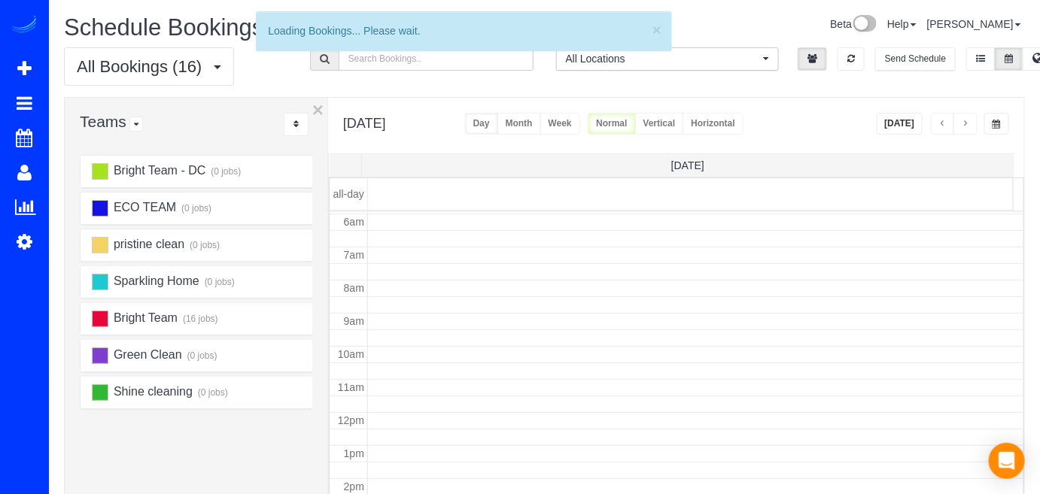
click at [963, 125] on span "button" at bounding box center [966, 124] width 8 height 9
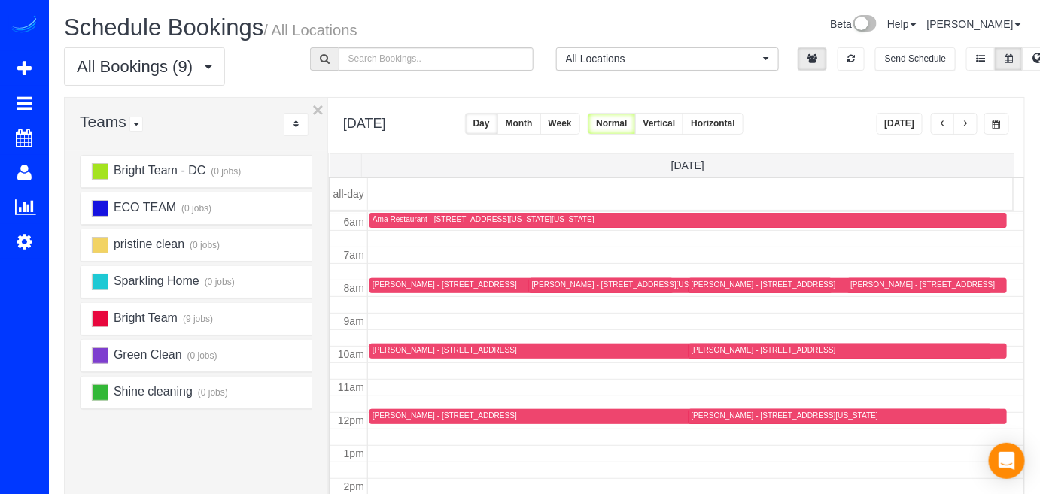
click at [972, 121] on button "button" at bounding box center [966, 124] width 24 height 22
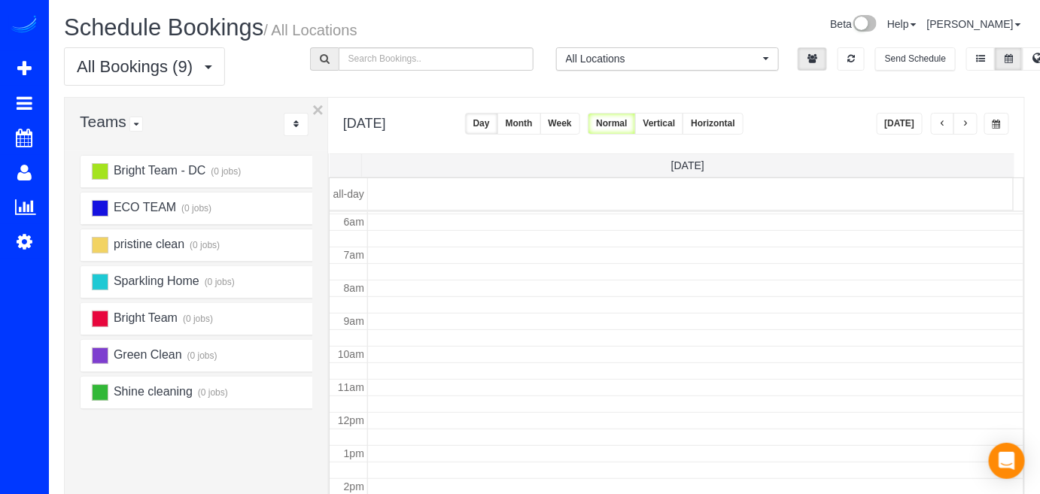
click at [969, 116] on button "button" at bounding box center [966, 124] width 24 height 22
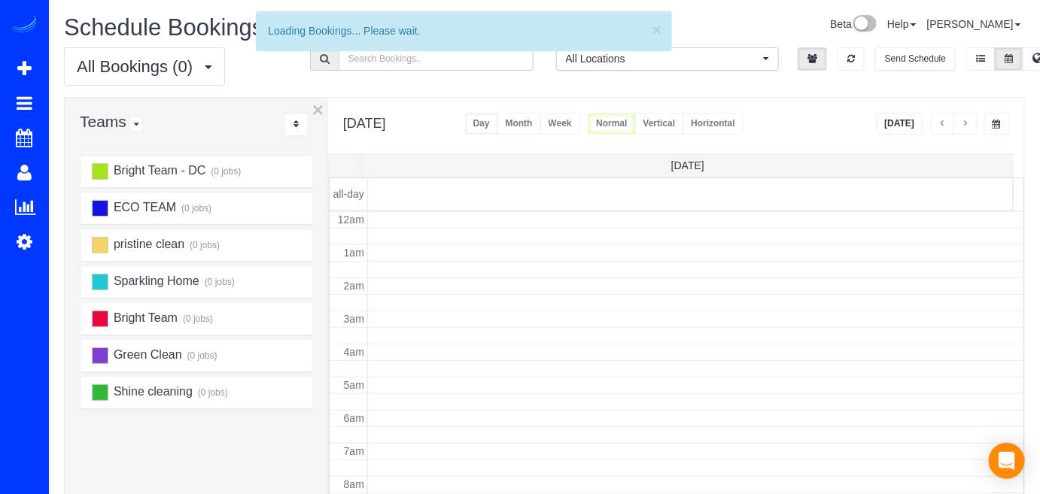
click at [969, 116] on button "button" at bounding box center [966, 124] width 24 height 22
click at [969, 117] on button "button" at bounding box center [966, 124] width 24 height 22
click at [969, 120] on span "button" at bounding box center [966, 124] width 8 height 9
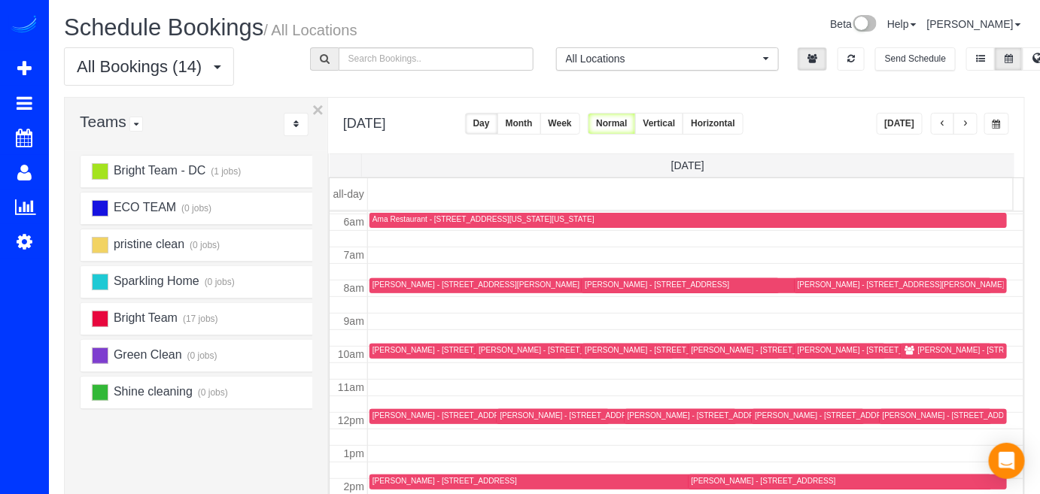
click at [969, 120] on span "button" at bounding box center [966, 124] width 8 height 9
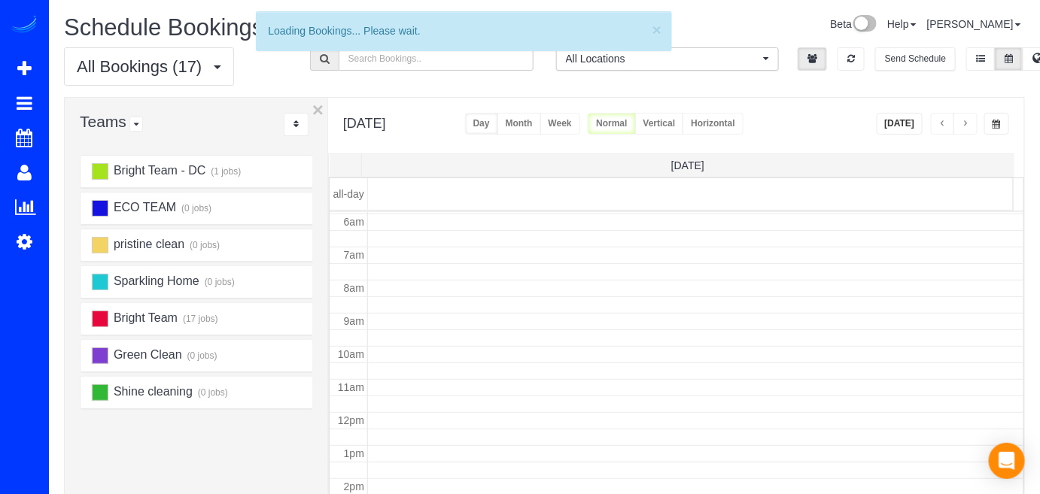
click at [969, 120] on span "button" at bounding box center [966, 124] width 8 height 9
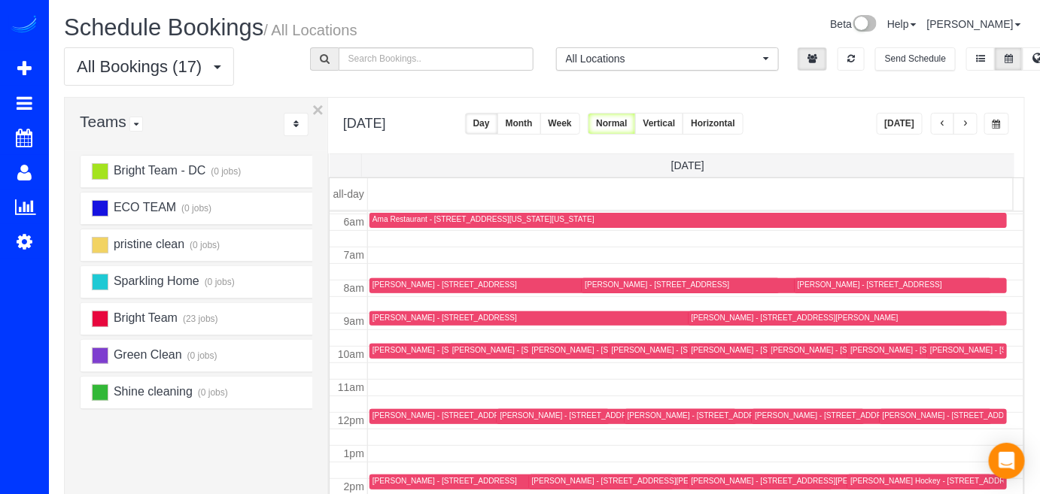
click at [969, 120] on span "button" at bounding box center [966, 124] width 8 height 9
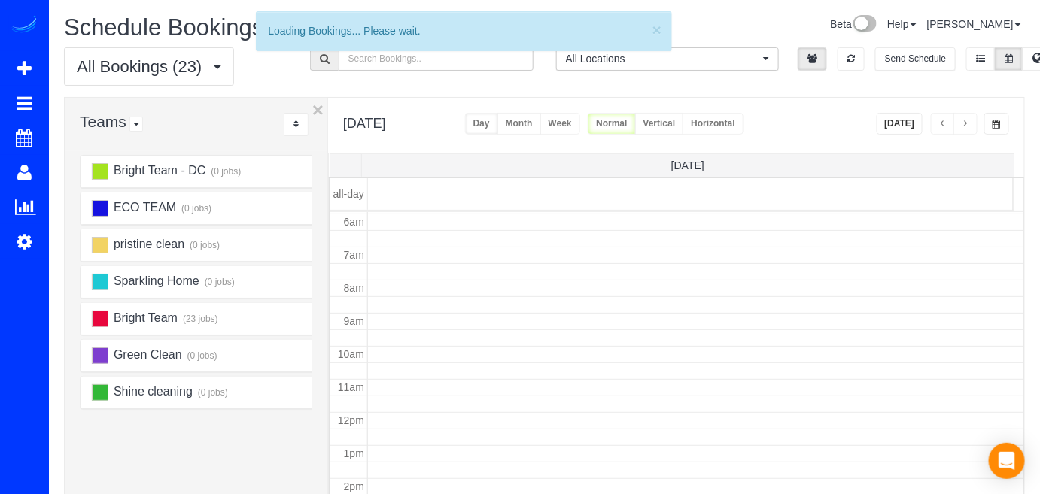
click at [969, 120] on span "button" at bounding box center [966, 124] width 8 height 9
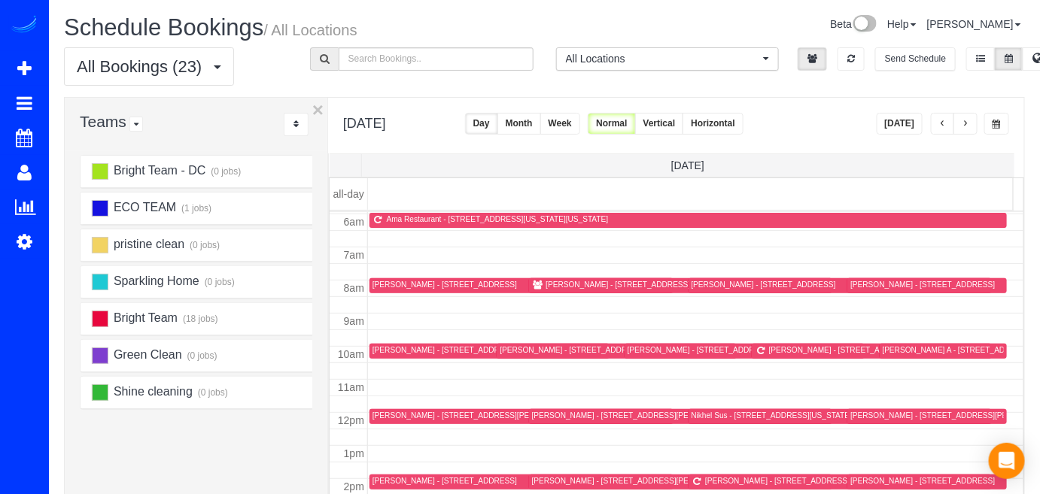
click at [969, 120] on span "button" at bounding box center [966, 124] width 8 height 9
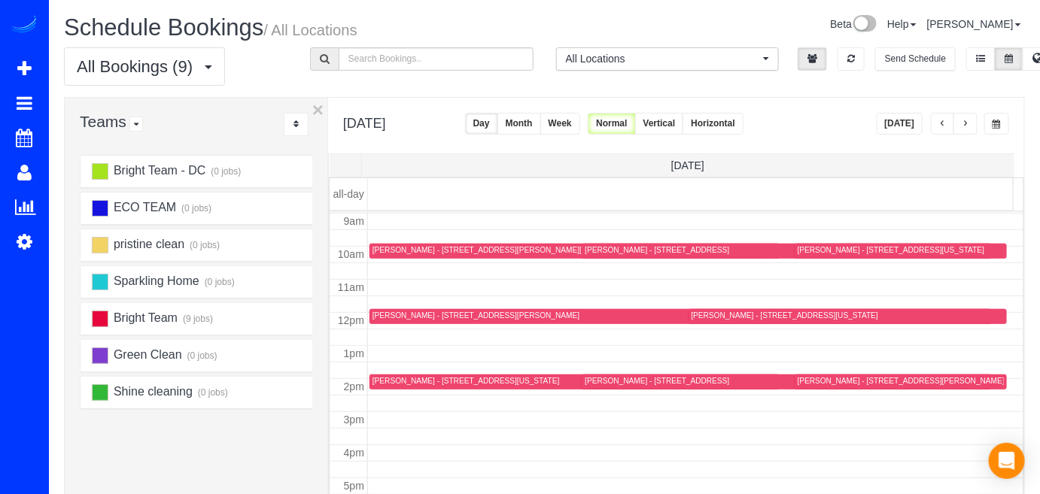
scroll to position [228, 0]
